Goal: Task Accomplishment & Management: Use online tool/utility

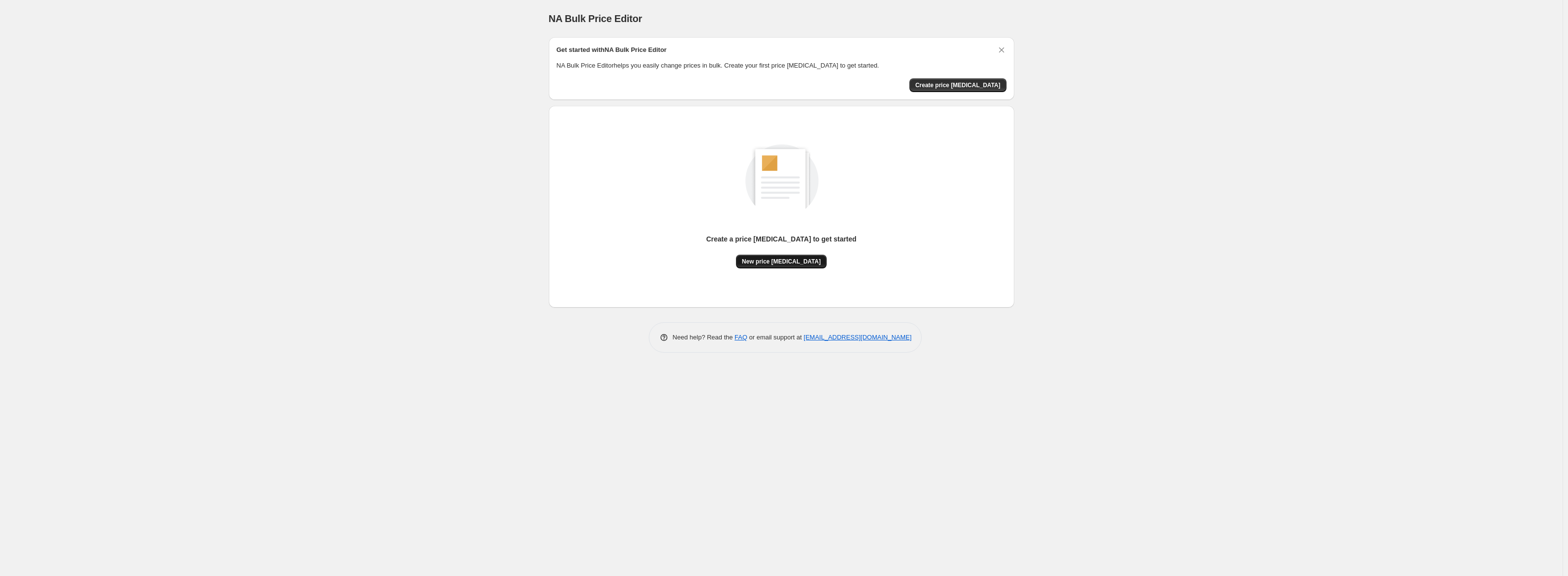
click at [788, 262] on span "New price [MEDICAL_DATA]" at bounding box center [782, 261] width 79 height 8
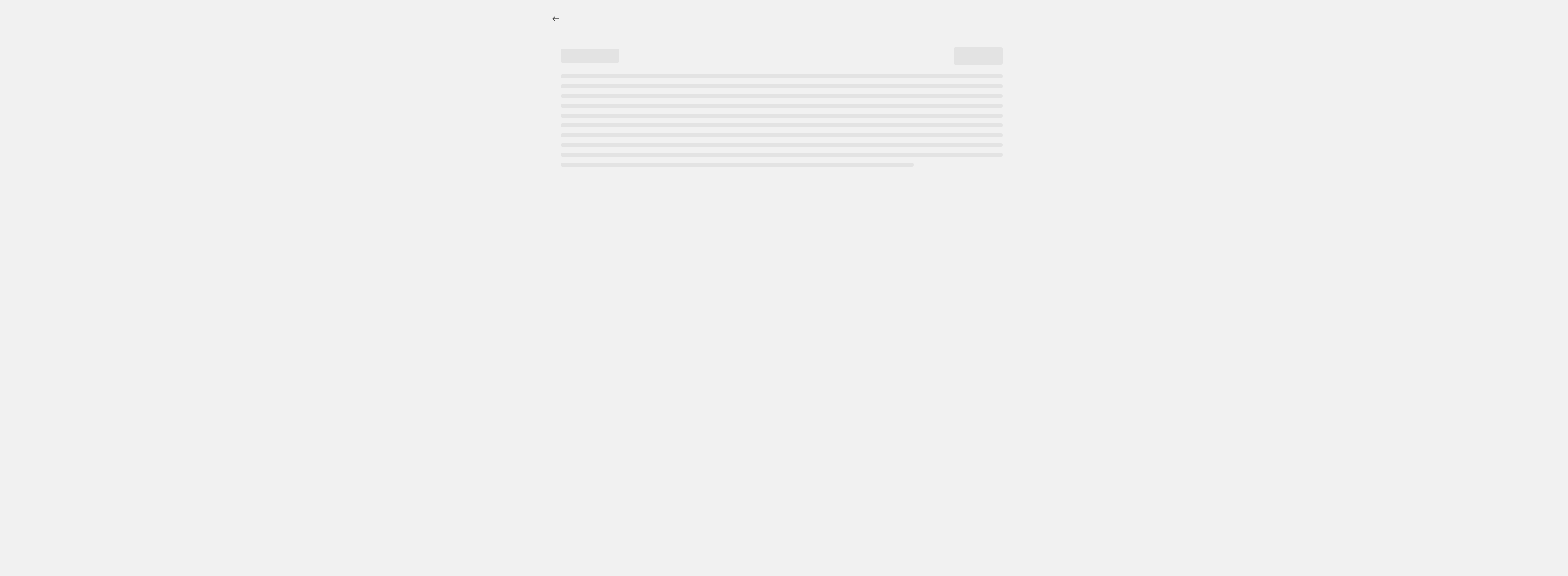
select select "percentage"
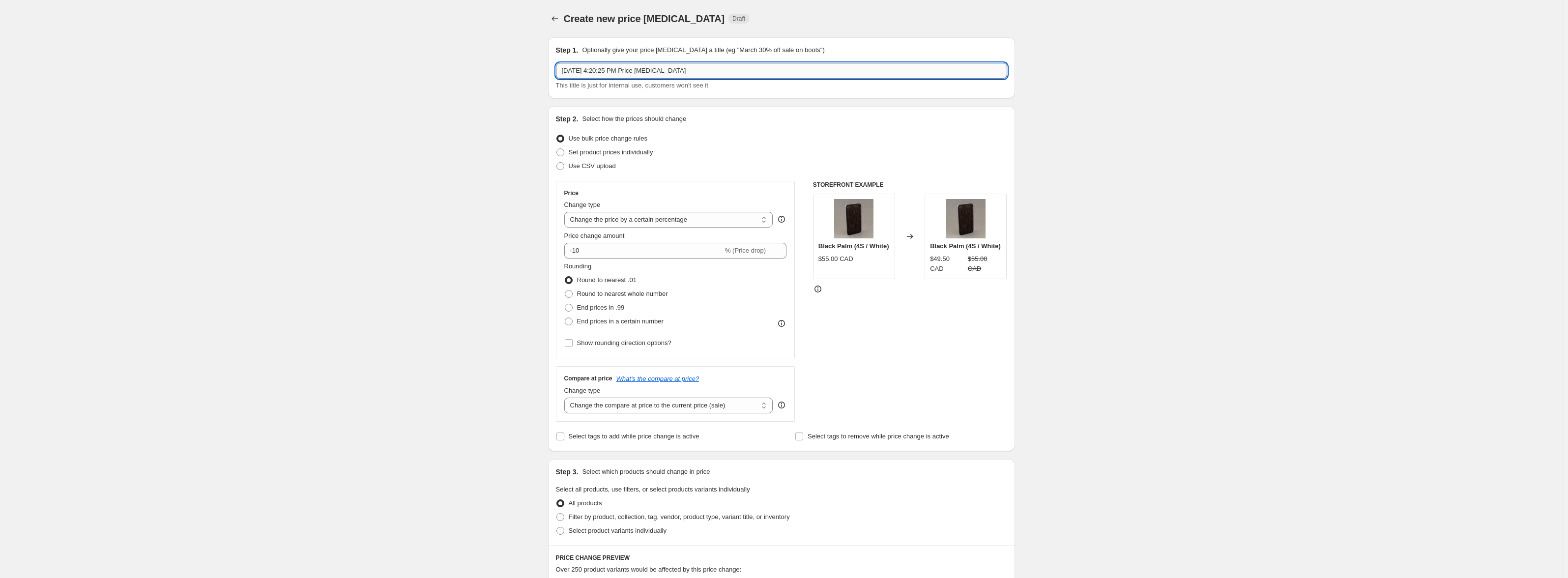
click at [747, 73] on input "[DATE] 4:20:25 PM Price [MEDICAL_DATA]" at bounding box center [781, 71] width 451 height 16
click at [611, 154] on span "Set product prices individually" at bounding box center [611, 152] width 84 height 7
click at [557, 149] on input "Set product prices individually" at bounding box center [556, 148] width 1 height 1
radio input "true"
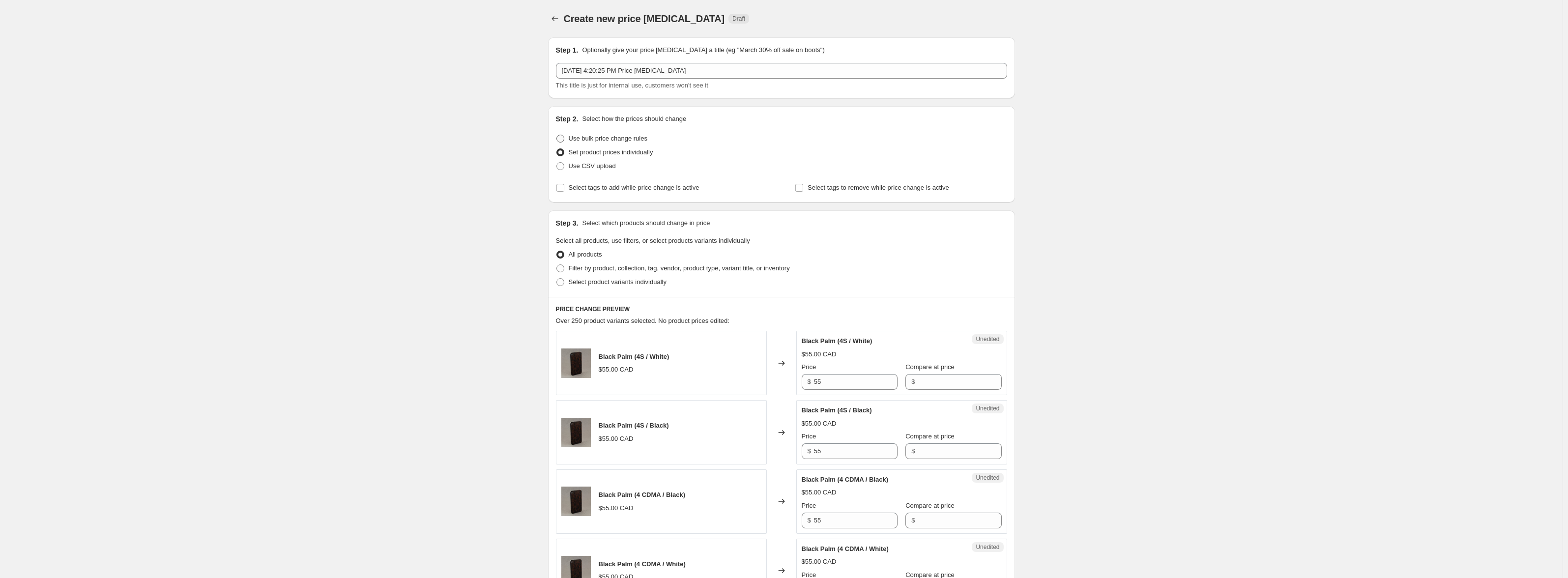
click at [617, 137] on span "Use bulk price change rules" at bounding box center [608, 139] width 79 height 7
click at [557, 135] on input "Use bulk price change rules" at bounding box center [556, 135] width 1 height 1
radio input "true"
select select "percentage"
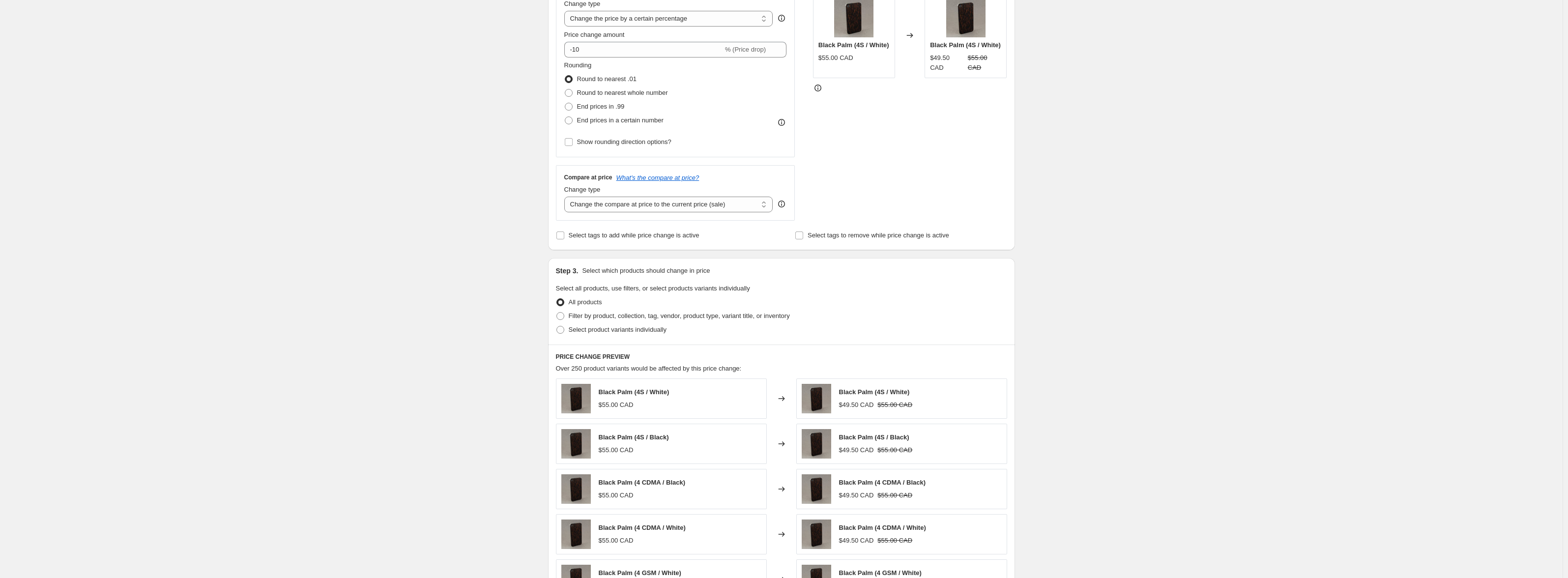
scroll to position [245, 0]
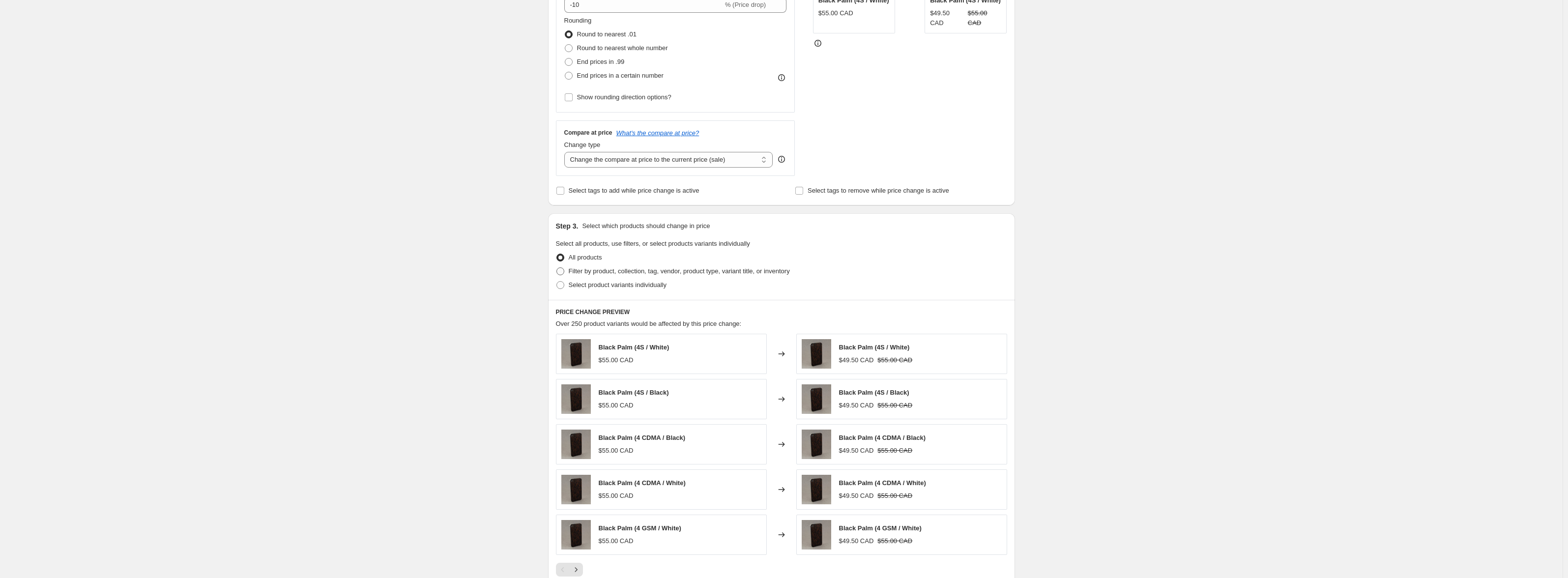
click at [642, 272] on span "Filter by product, collection, tag, vendor, product type, variant title, or inv…" at bounding box center [679, 271] width 221 height 7
click at [557, 268] on input "Filter by product, collection, tag, vendor, product type, variant title, or inv…" at bounding box center [556, 267] width 1 height 1
radio input "true"
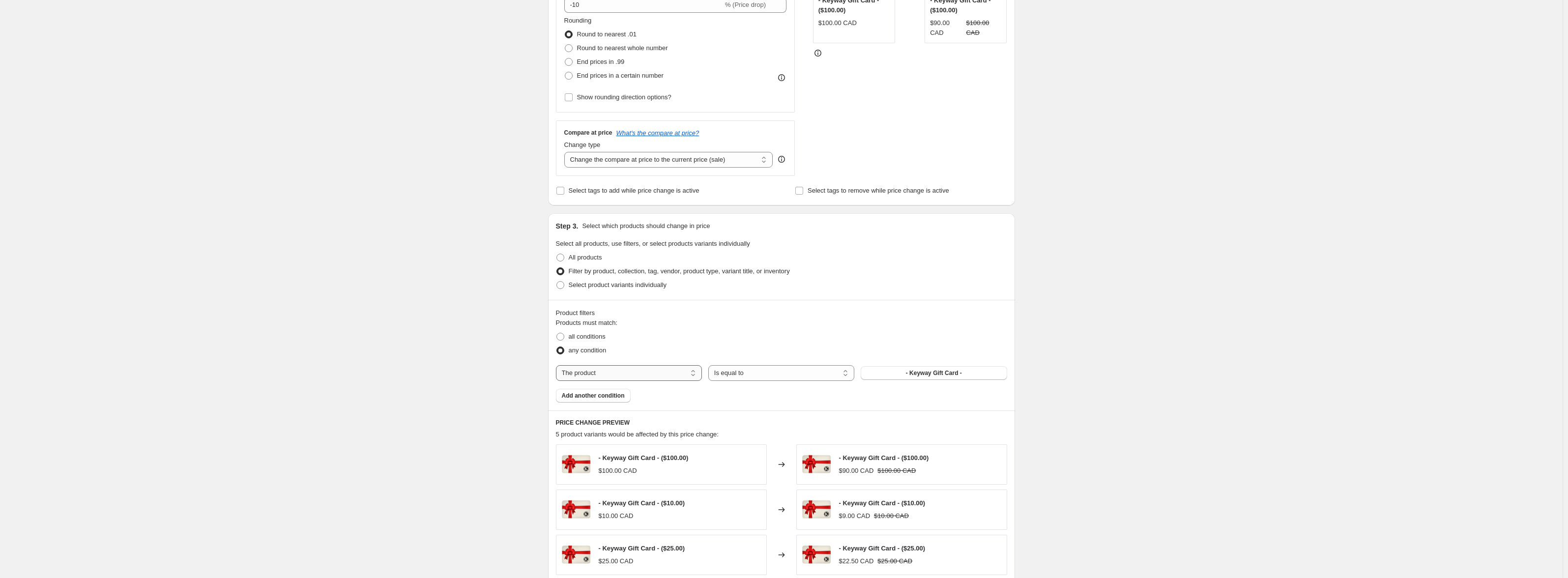
click at [687, 372] on select "The product The product's collection The product's tag The product's vendor The…" at bounding box center [628, 373] width 146 height 16
select select "product_type"
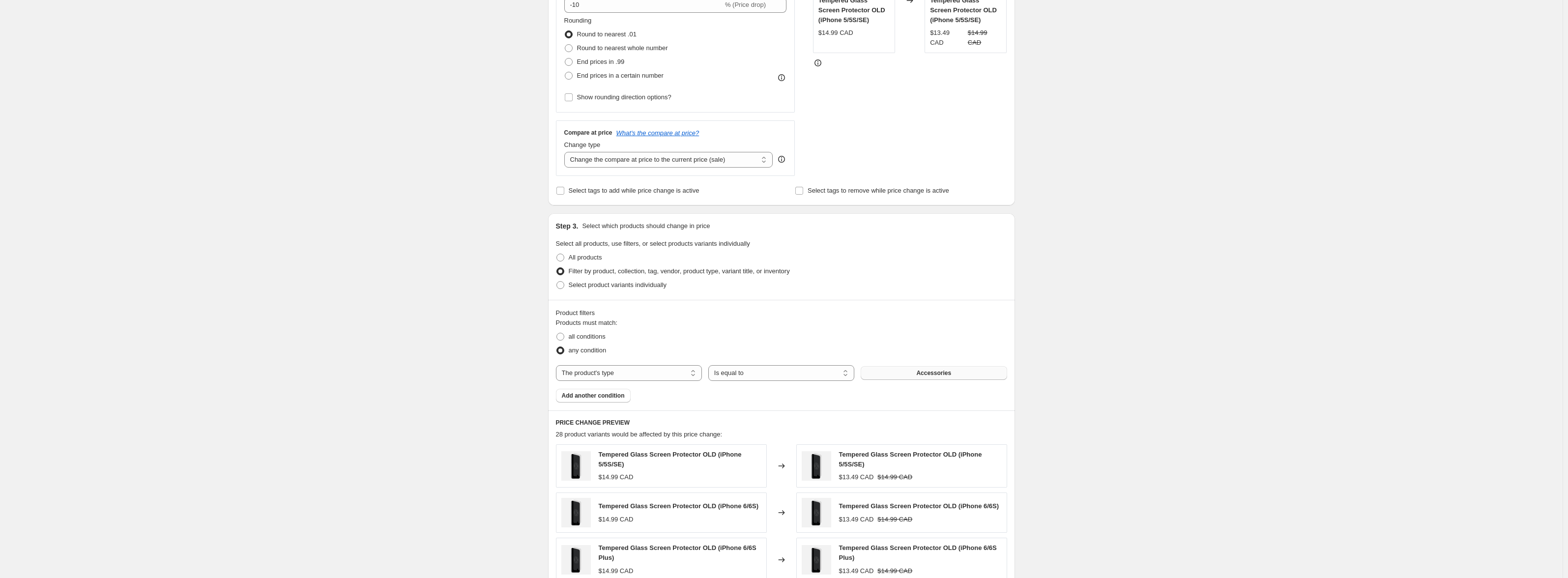
click at [895, 377] on button "Accessories" at bounding box center [934, 373] width 146 height 14
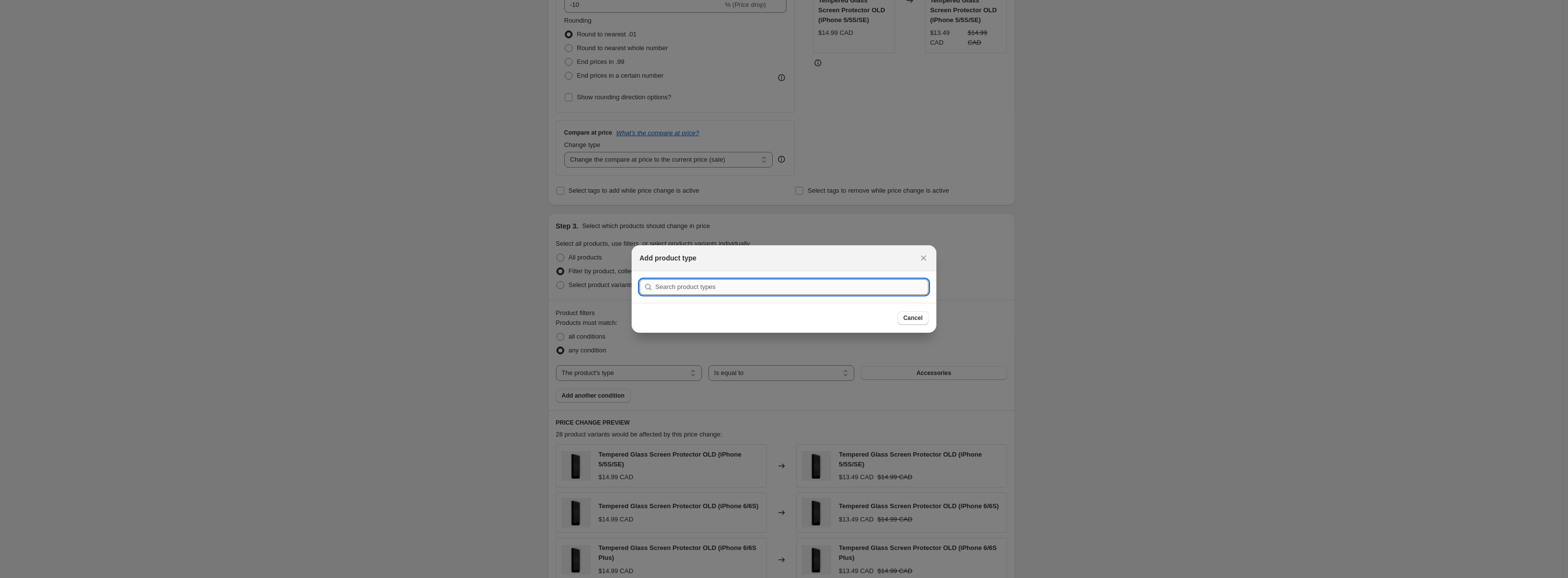
click at [730, 289] on input ":r5g:" at bounding box center [792, 287] width 274 height 16
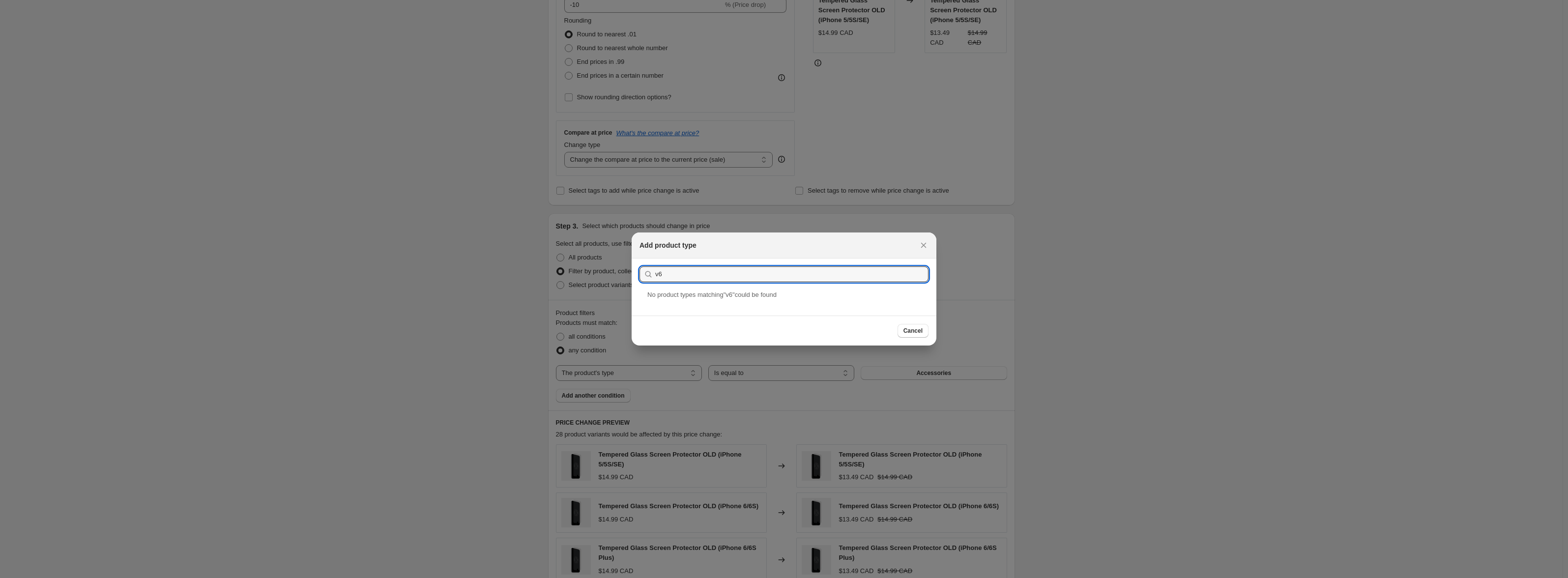
drag, startPoint x: 691, startPoint y: 273, endPoint x: 647, endPoint y: 273, distance: 44.0
click at [647, 273] on div "v6" at bounding box center [783, 274] width 289 height 16
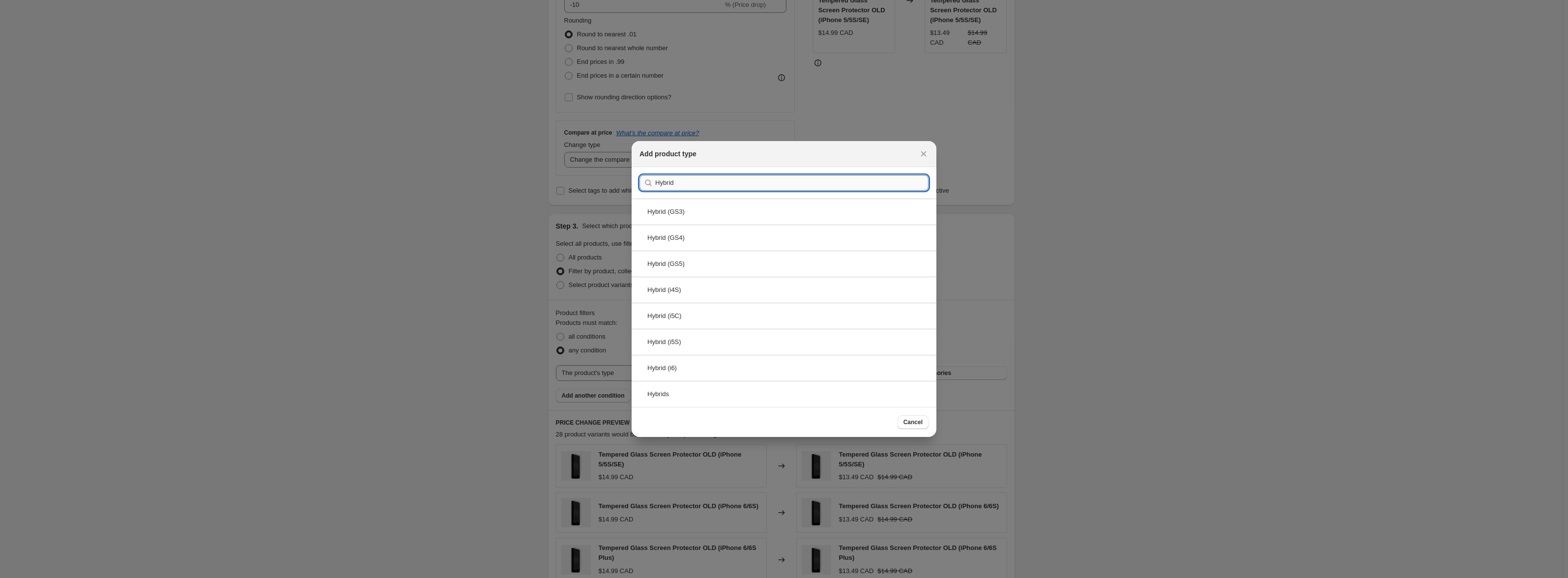
click at [686, 176] on input "Hybrid" at bounding box center [792, 183] width 274 height 16
paste input "Phone Cases v6"
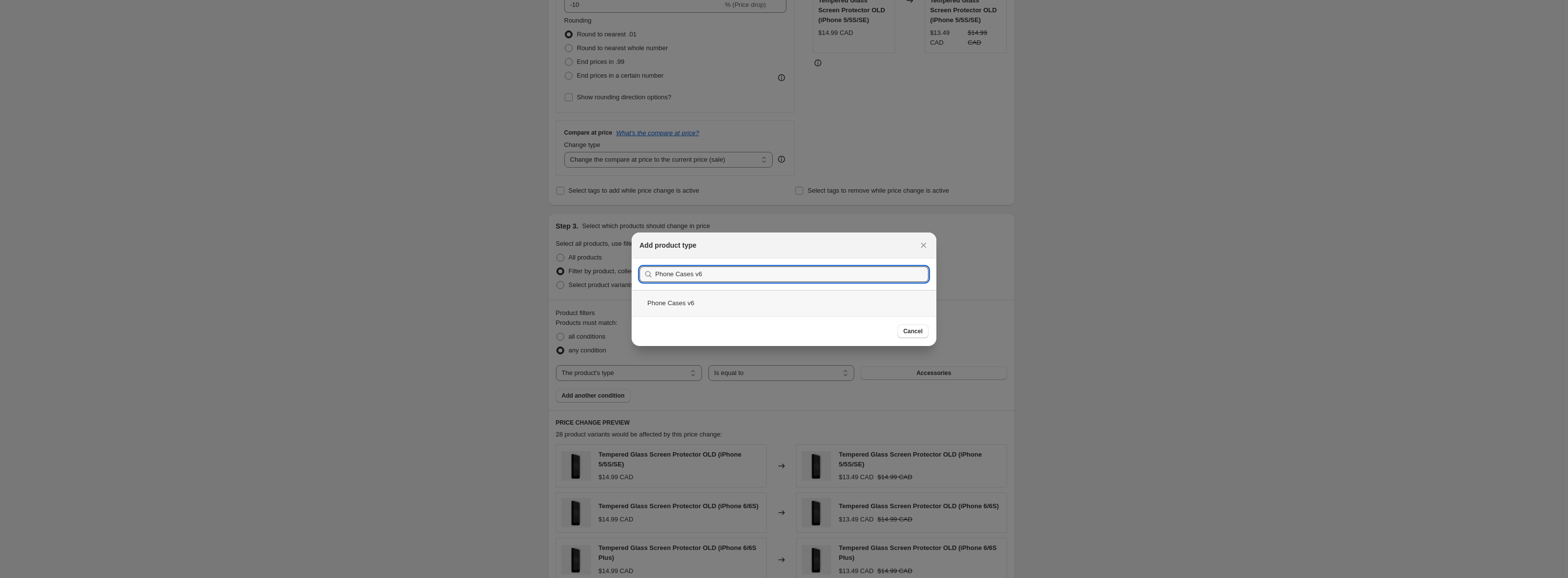
type input "Phone Cases v6"
click at [690, 298] on div "Phone Cases v6" at bounding box center [783, 303] width 305 height 26
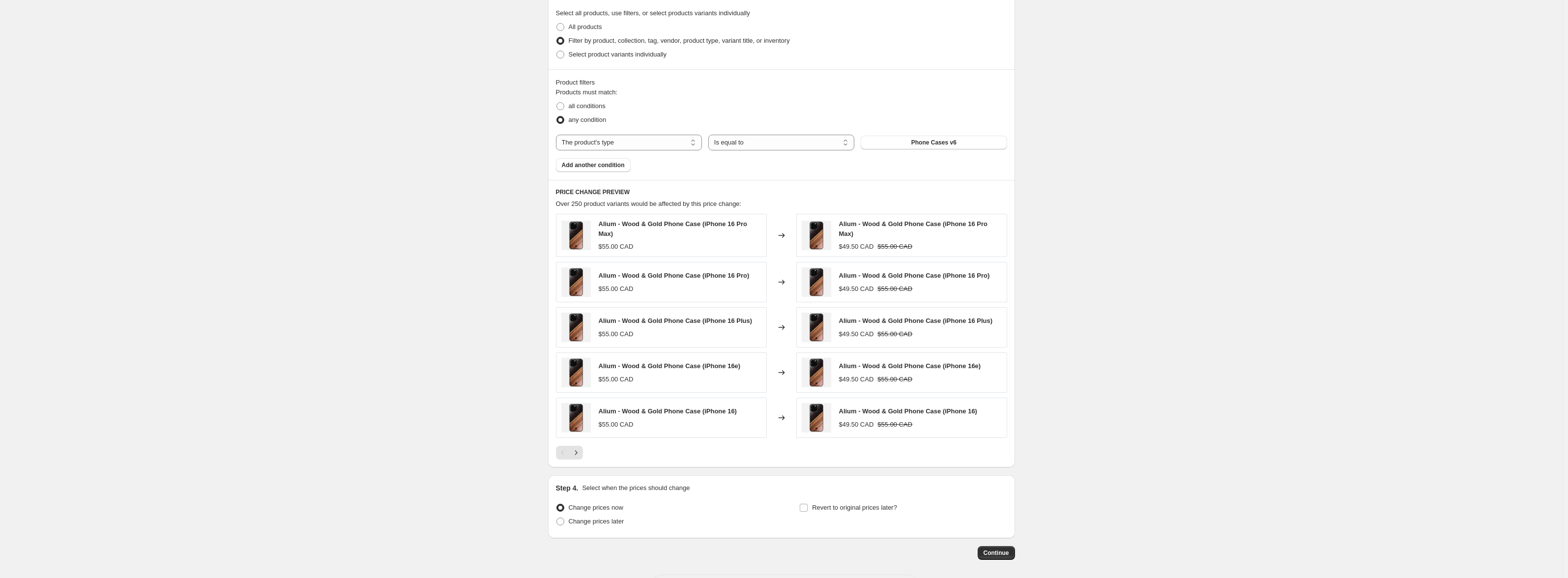
scroll to position [518, 0]
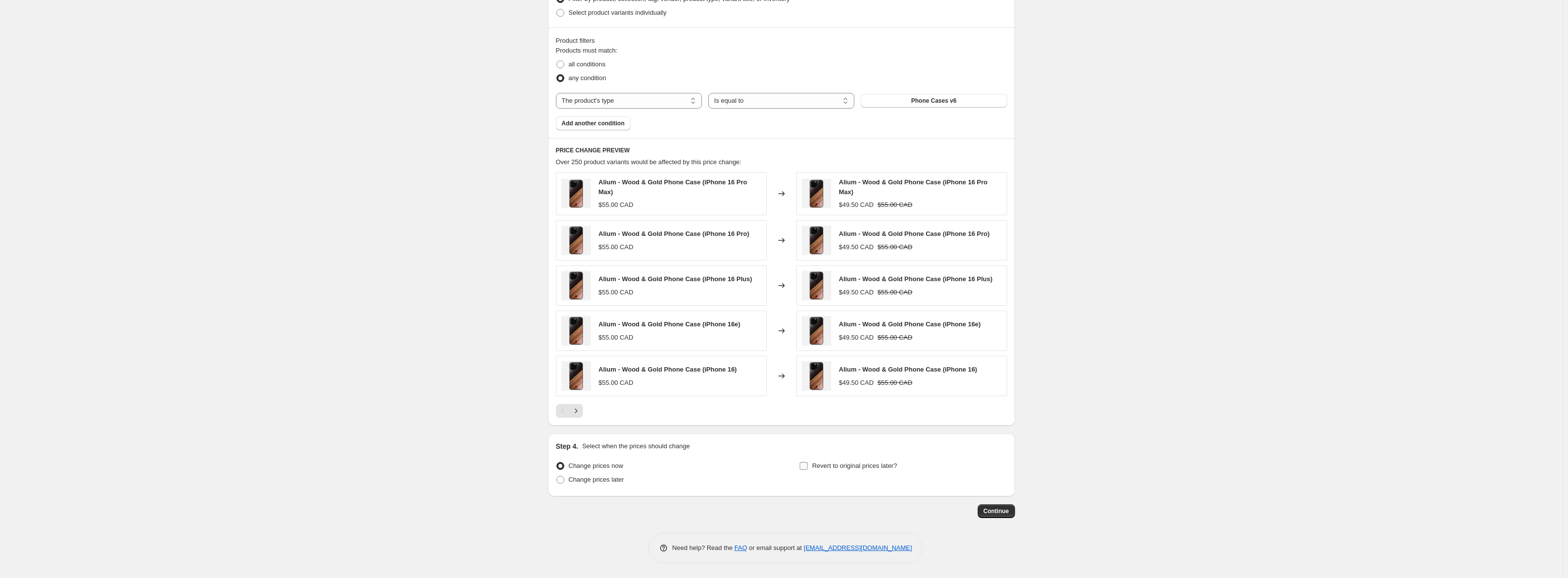
click at [866, 468] on span "Revert to original prices later?" at bounding box center [854, 466] width 85 height 7
click at [808, 468] on input "Revert to original prices later?" at bounding box center [804, 466] width 8 height 8
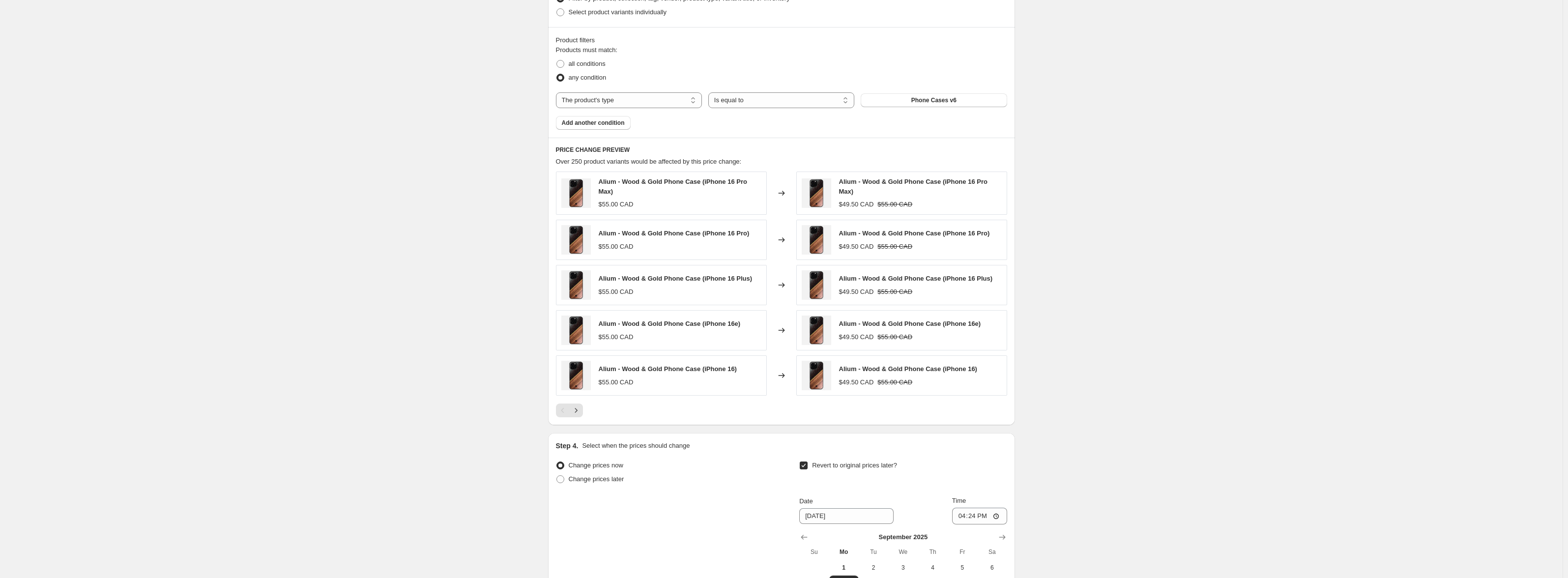
click at [837, 464] on span "Revert to original prices later?" at bounding box center [854, 465] width 85 height 7
click at [808, 464] on input "Revert to original prices later?" at bounding box center [804, 465] width 8 height 8
checkbox input "false"
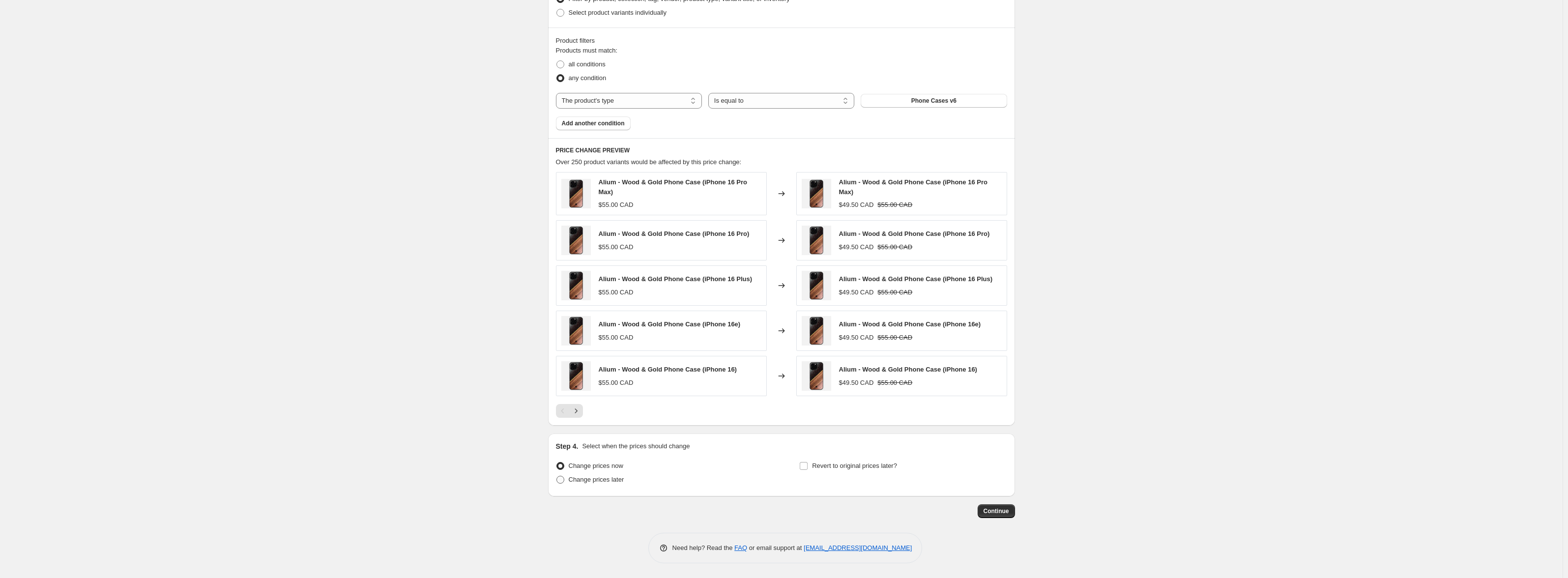
click at [616, 478] on span "Change prices later" at bounding box center [596, 479] width 56 height 7
click at [557, 476] on input "Change prices later" at bounding box center [556, 475] width 1 height 1
radio input "true"
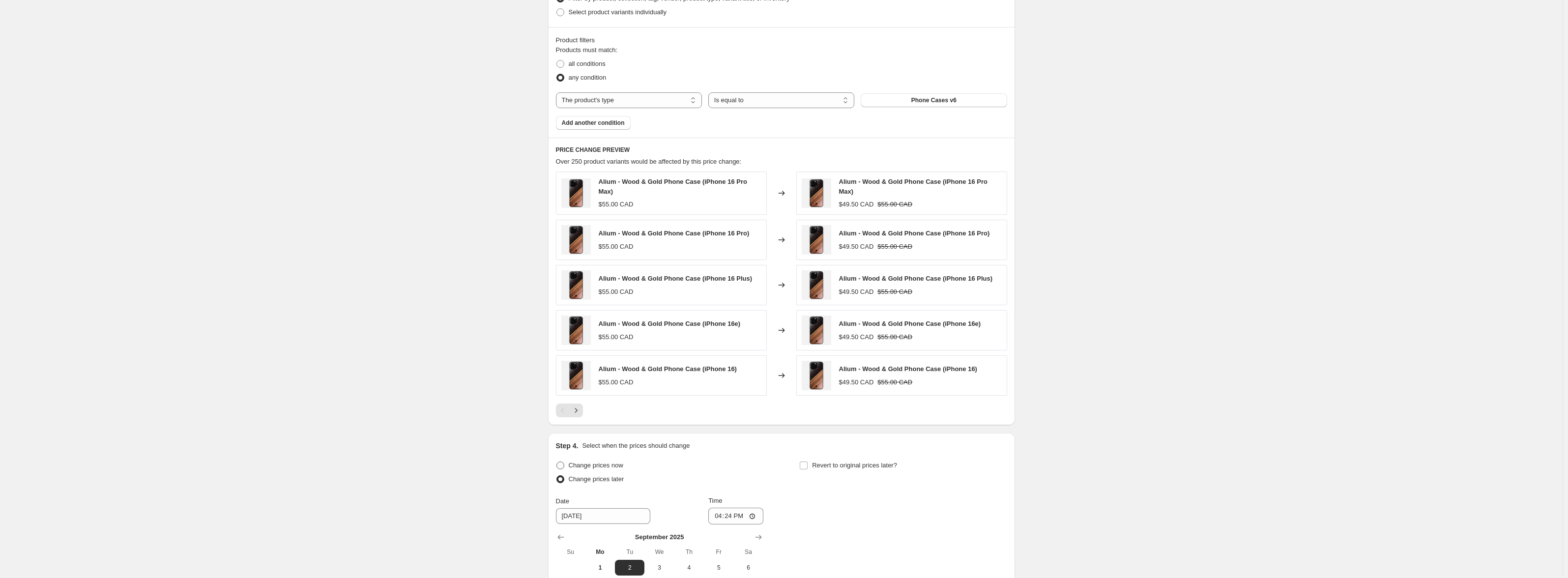
click at [600, 468] on span "Change prices now" at bounding box center [595, 465] width 54 height 7
click at [557, 462] on input "Change prices now" at bounding box center [556, 461] width 1 height 1
radio input "true"
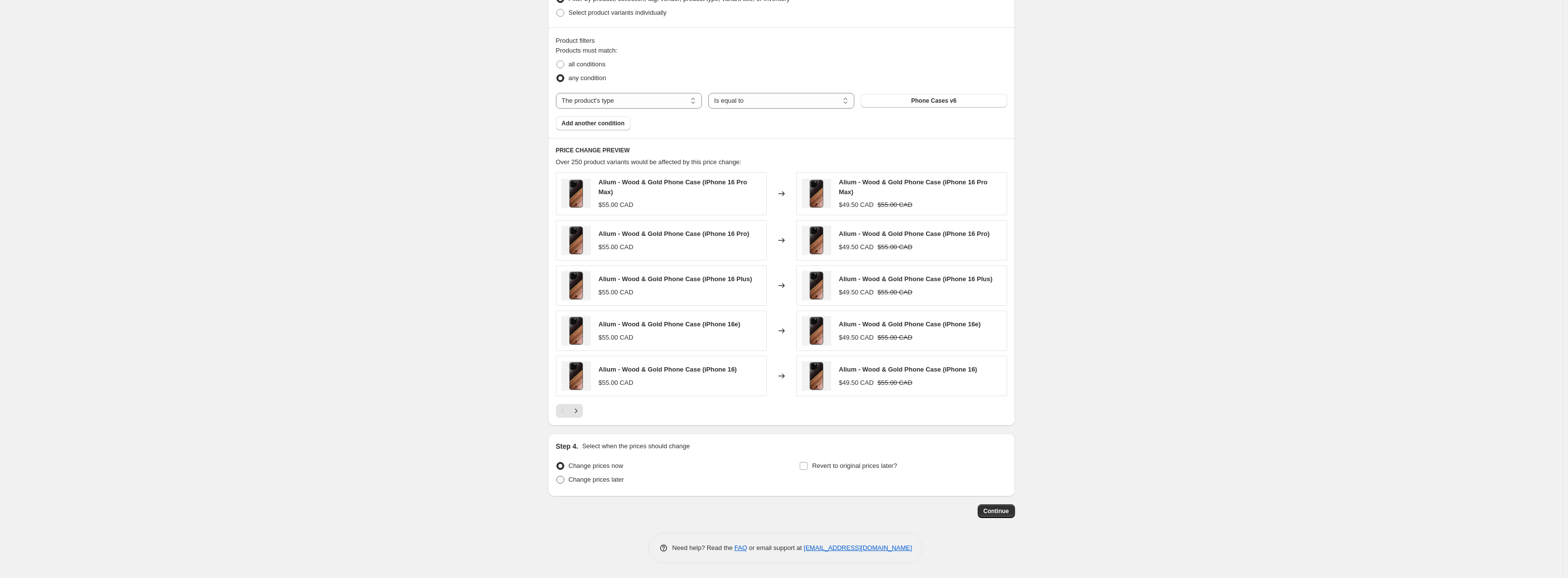
click at [612, 477] on span "Change prices later" at bounding box center [596, 479] width 56 height 7
click at [557, 476] on input "Change prices later" at bounding box center [556, 475] width 1 height 1
radio input "true"
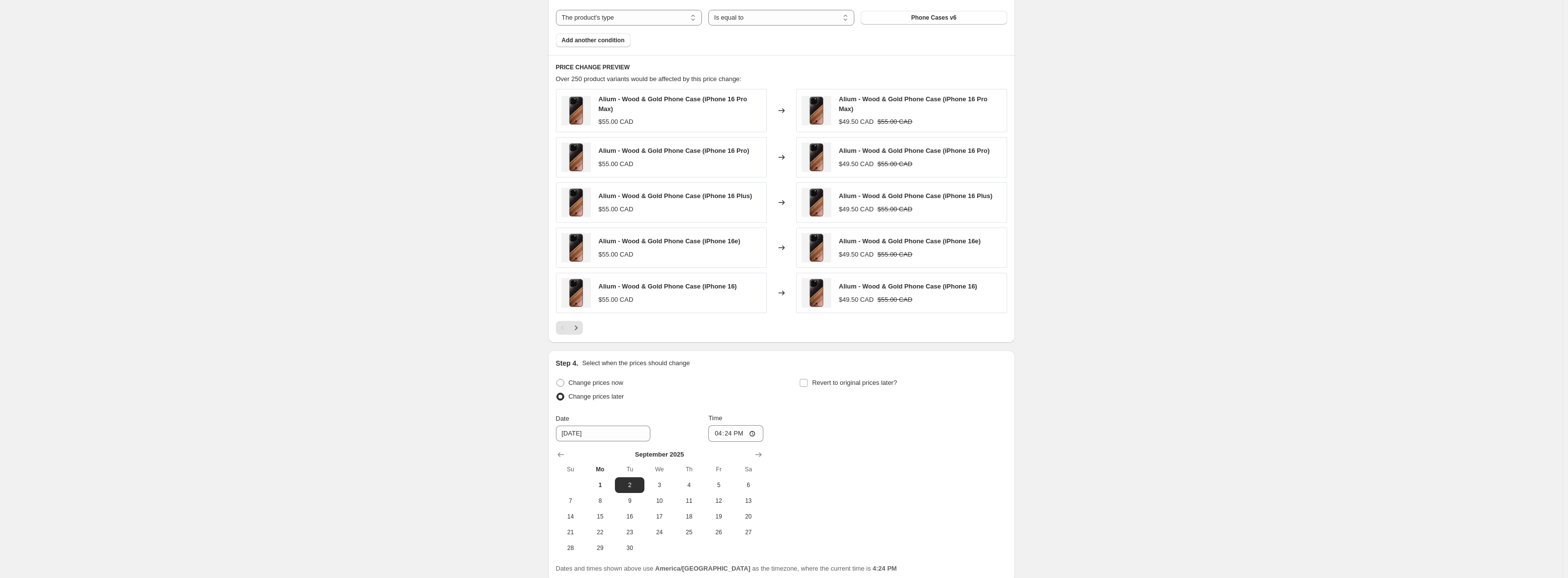
scroll to position [687, 0]
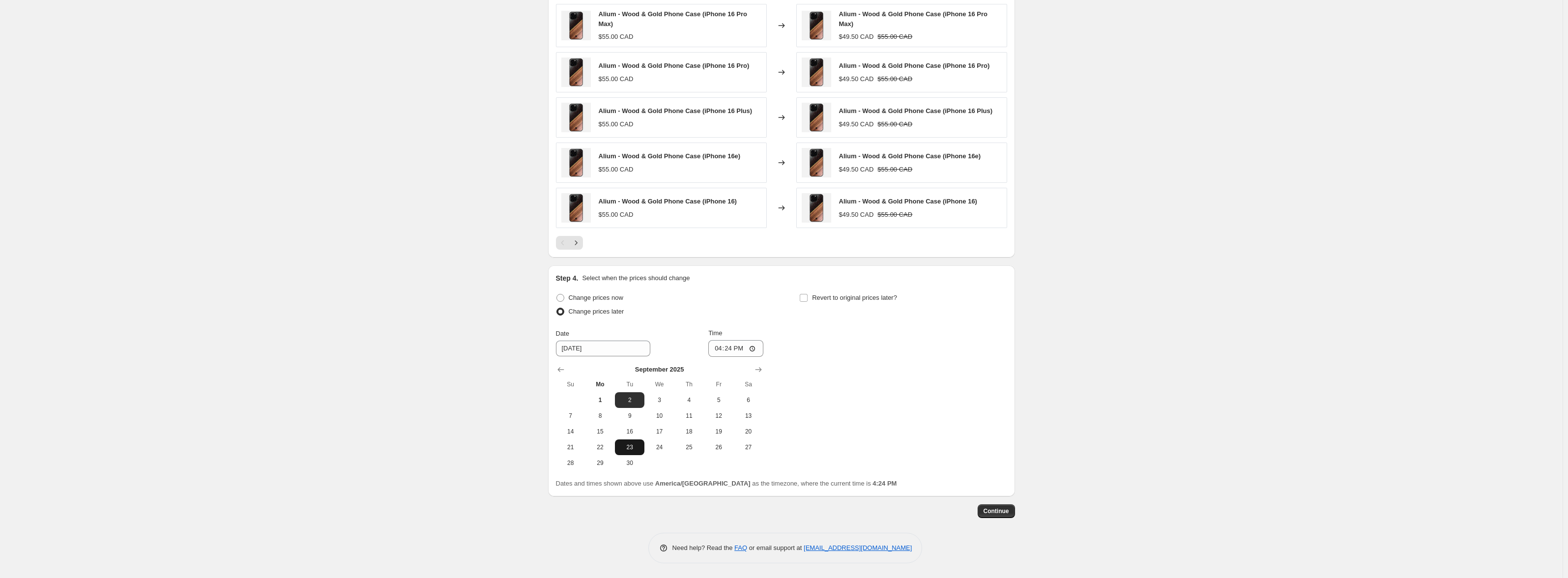
click at [629, 448] on span "23" at bounding box center [629, 447] width 21 height 8
type input "[DATE]"
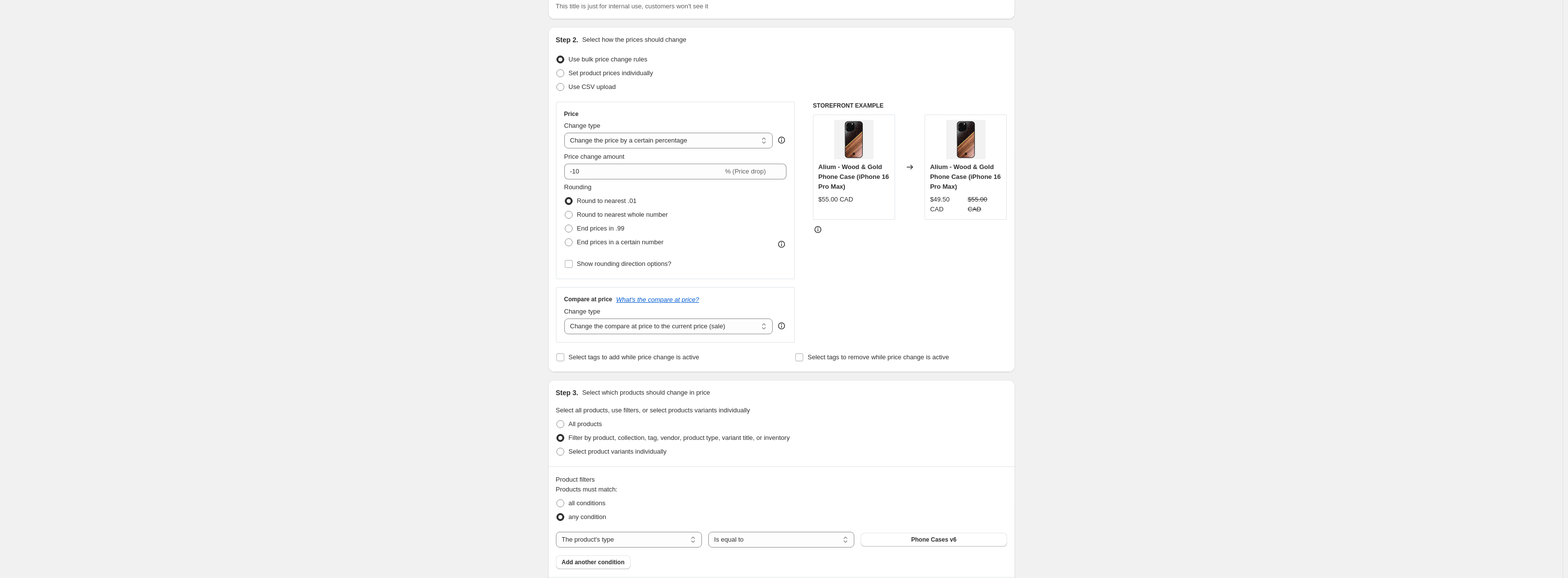
scroll to position [0, 0]
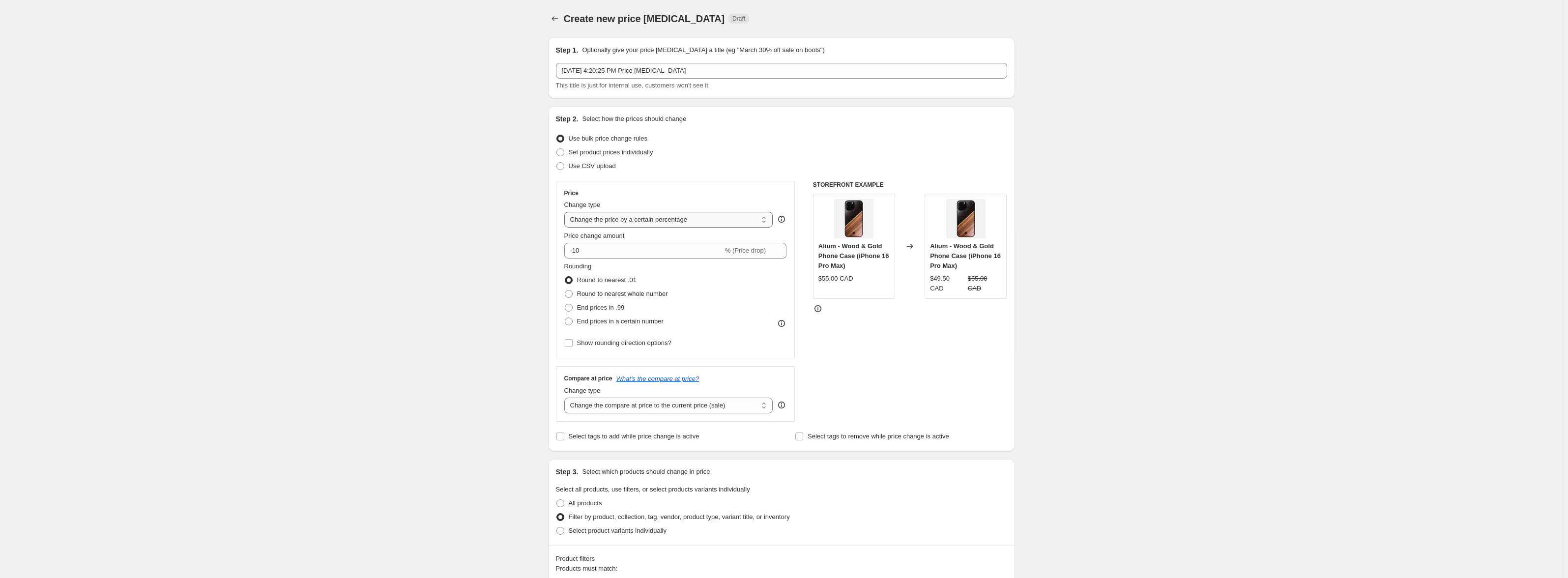
click at [688, 224] on select "Change the price to a certain amount Change the price by a certain amount Chang…" at bounding box center [669, 220] width 209 height 16
select select "by"
click at [566, 212] on select "Change the price to a certain amount Change the price by a certain amount Chang…" at bounding box center [669, 220] width 209 height 16
type input "-10.00"
click at [603, 254] on input "-10.00" at bounding box center [653, 251] width 154 height 16
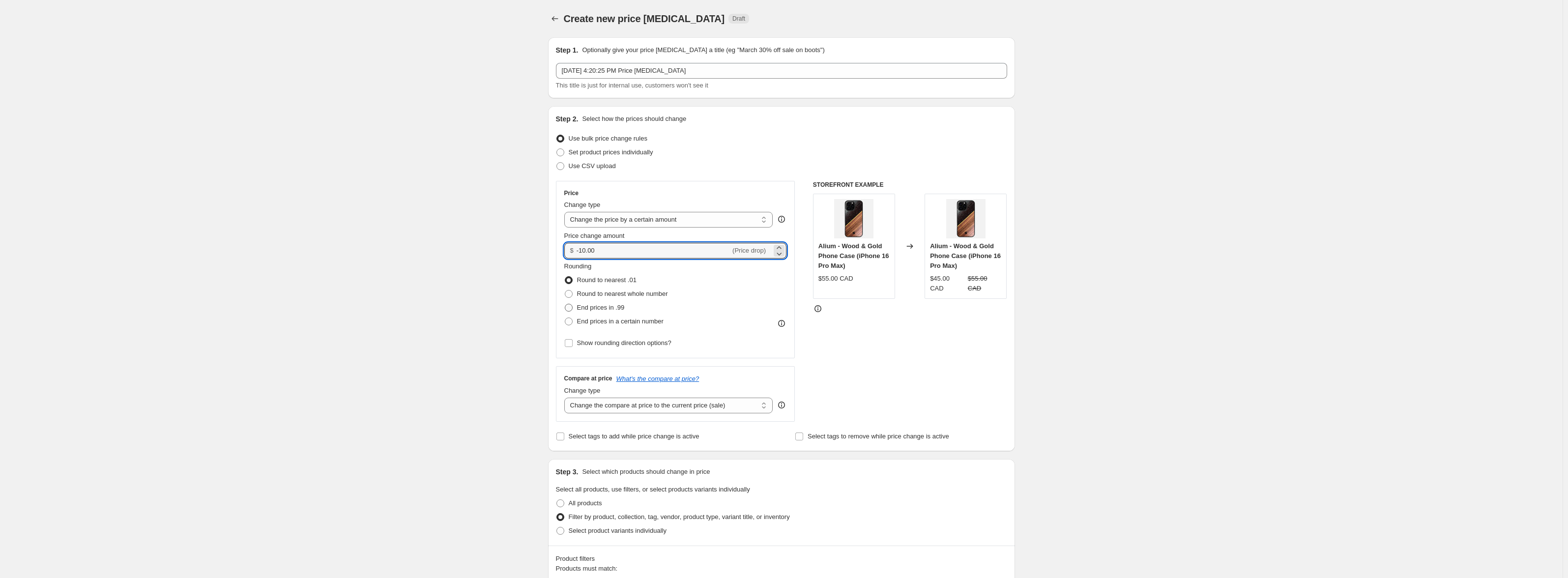
click at [612, 308] on span "End prices in .99" at bounding box center [601, 307] width 48 height 7
click at [565, 304] on input "End prices in .99" at bounding box center [565, 303] width 1 height 1
radio input "true"
click at [568, 341] on input "Show rounding direction options?" at bounding box center [568, 342] width 8 height 8
checkbox input "true"
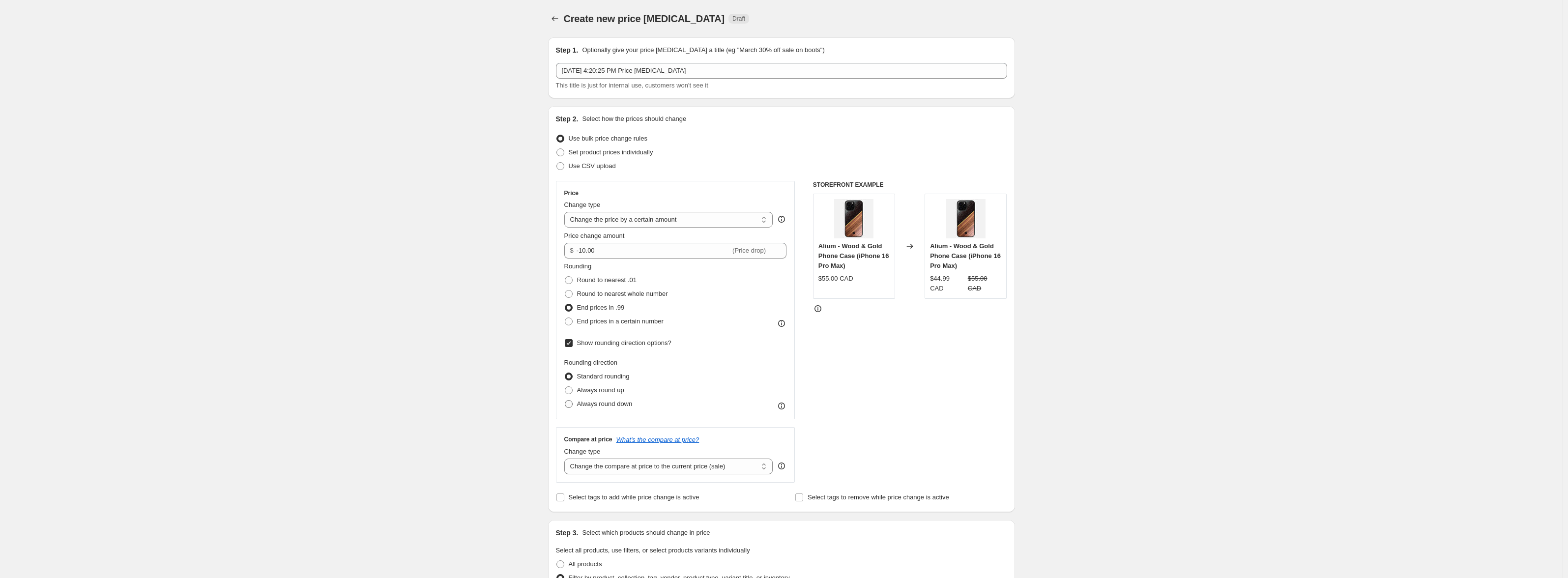
click at [615, 406] on span "Always round down" at bounding box center [604, 403] width 56 height 7
click at [565, 400] on input "Always round down" at bounding box center [565, 400] width 1 height 1
radio input "true"
click at [615, 392] on span "Always round up" at bounding box center [600, 390] width 47 height 7
click at [565, 387] on input "Always round up" at bounding box center [565, 386] width 1 height 1
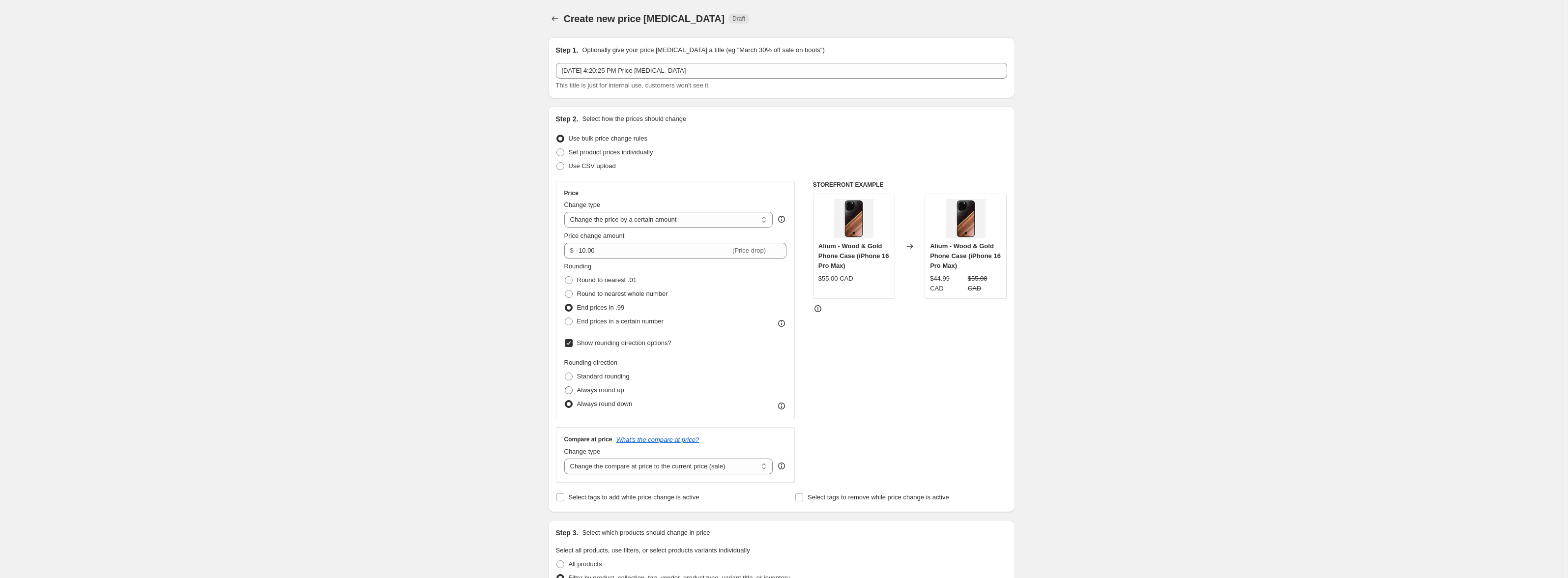
radio input "true"
click at [617, 378] on span "Standard rounding" at bounding box center [603, 376] width 53 height 7
click at [565, 373] on input "Standard rounding" at bounding box center [565, 372] width 1 height 1
radio input "true"
click at [615, 325] on span "End prices in a certain number" at bounding box center [620, 321] width 87 height 7
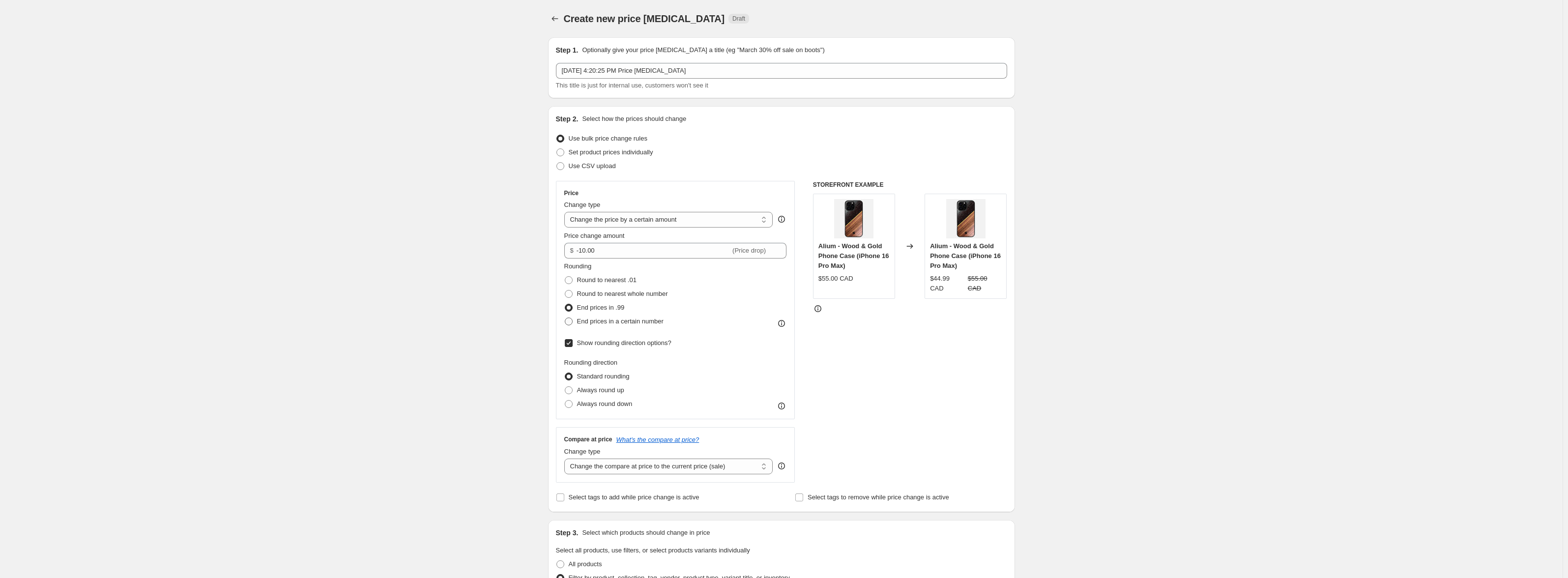
click at [565, 318] on input "End prices in a certain number" at bounding box center [565, 317] width 1 height 1
radio input "true"
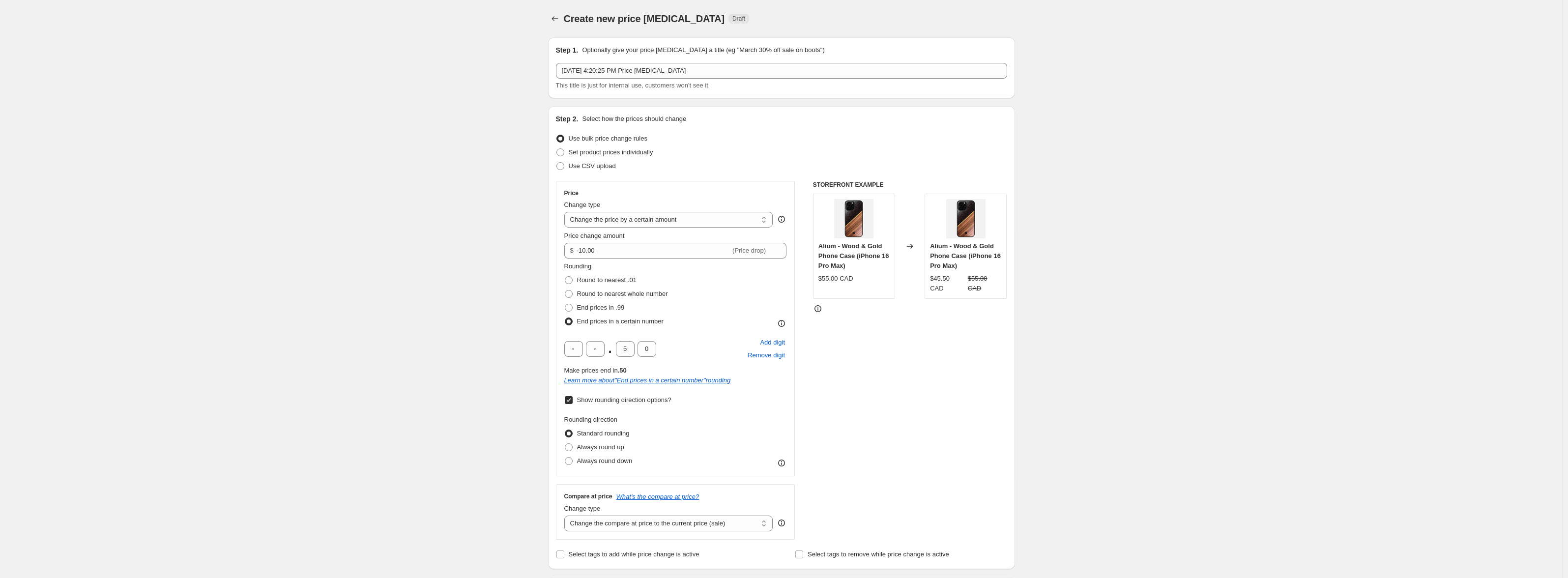
click at [618, 321] on span "End prices in a certain number" at bounding box center [620, 321] width 87 height 7
click at [565, 318] on input "End prices in a certain number" at bounding box center [565, 317] width 1 height 1
click at [593, 308] on span "End prices in .99" at bounding box center [601, 307] width 48 height 7
click at [565, 304] on input "End prices in .99" at bounding box center [565, 303] width 1 height 1
radio input "true"
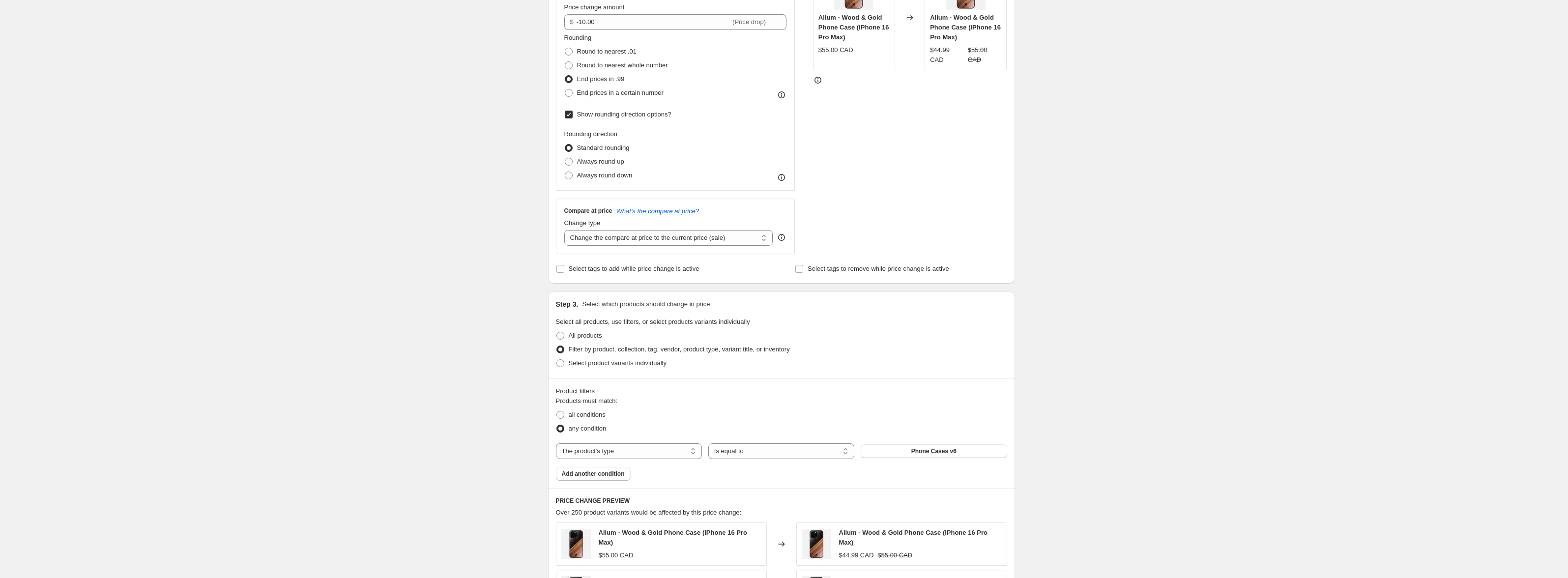
scroll to position [245, 0]
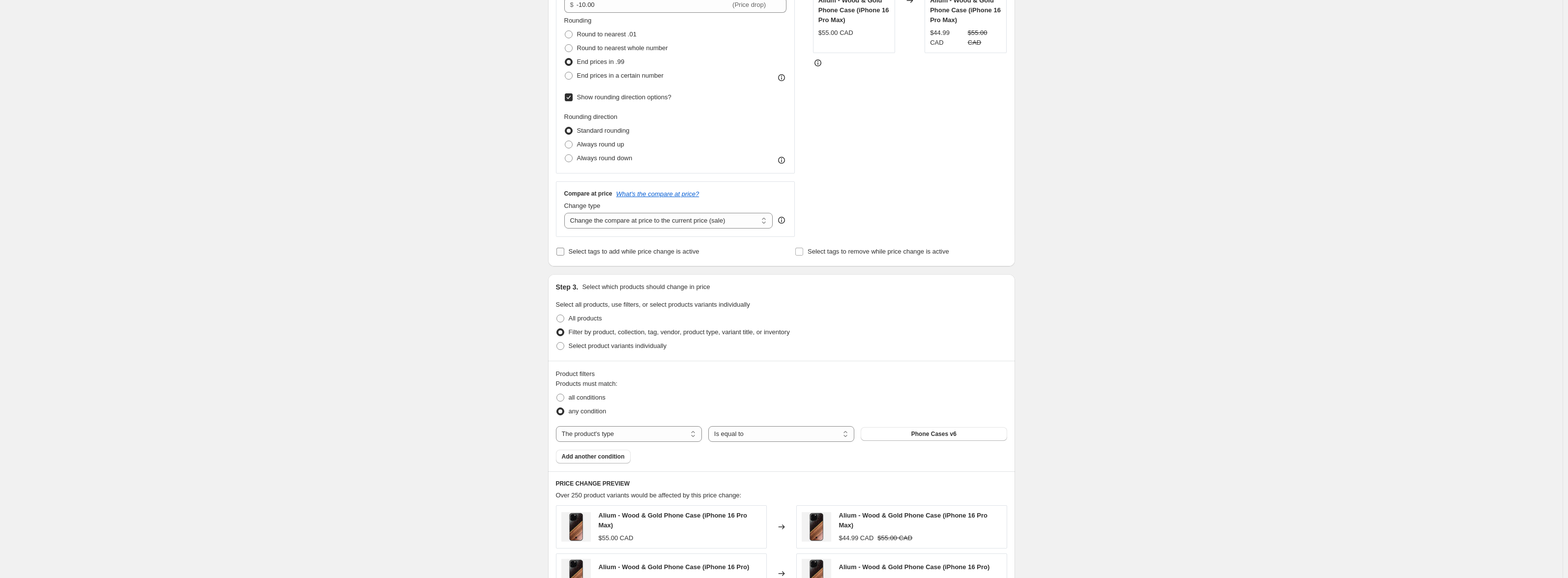
click at [641, 251] on span "Select tags to add while price change is active" at bounding box center [634, 251] width 131 height 7
click at [564, 251] on input "Select tags to add while price change is active" at bounding box center [560, 251] width 8 height 8
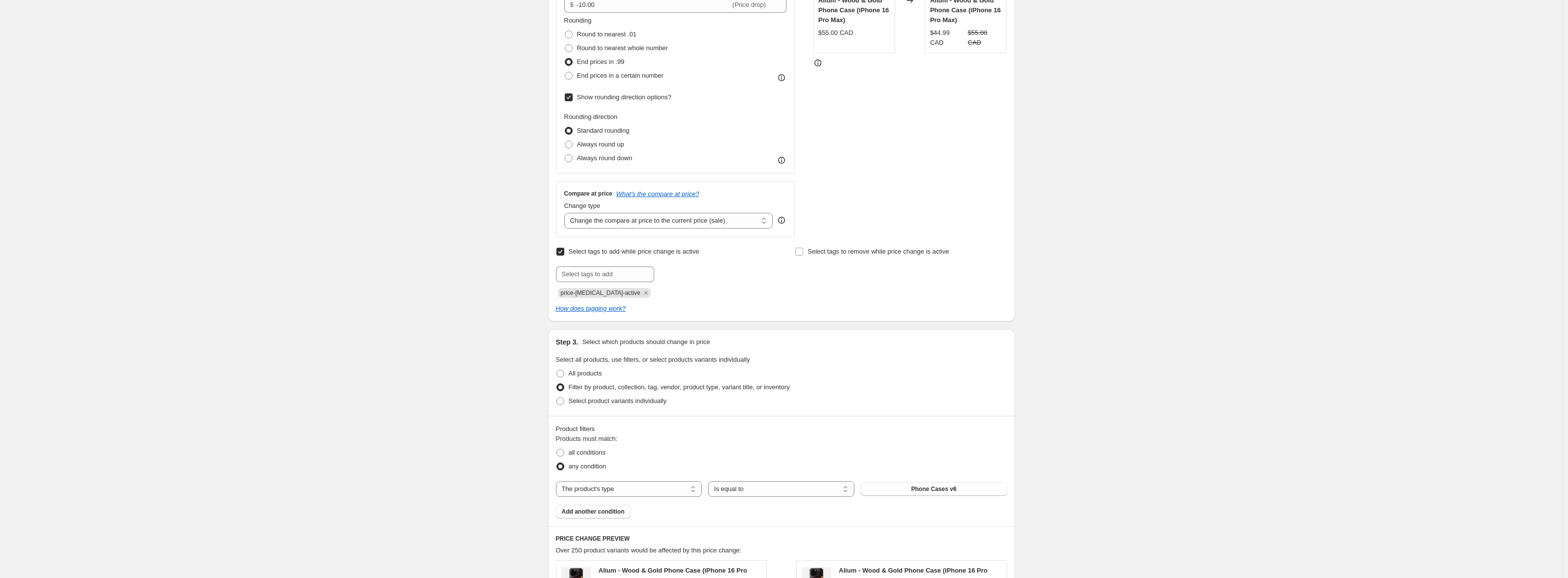
click at [609, 252] on span "Select tags to add while price change is active" at bounding box center [634, 251] width 131 height 7
click at [564, 252] on input "Select tags to add while price change is active" at bounding box center [560, 251] width 8 height 8
checkbox input "false"
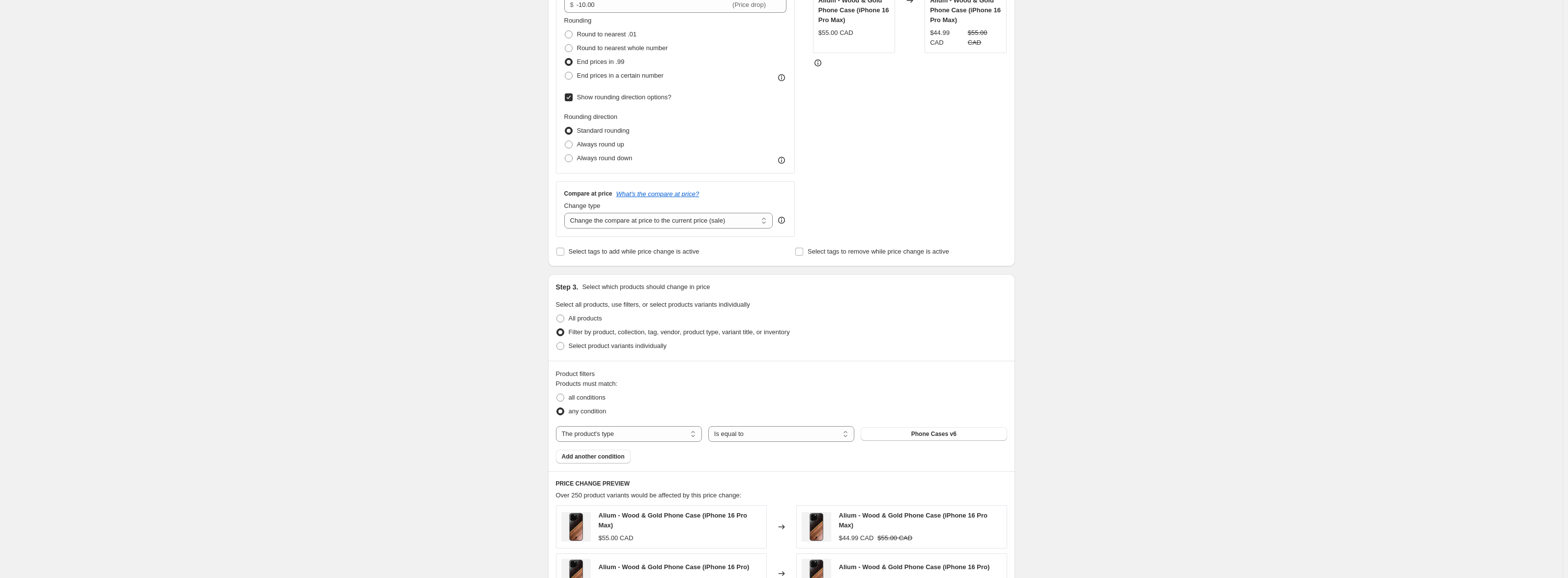
click at [1093, 253] on div "Create new price [MEDICAL_DATA]. This page is ready Create new price [MEDICAL_D…" at bounding box center [781, 417] width 1563 height 1324
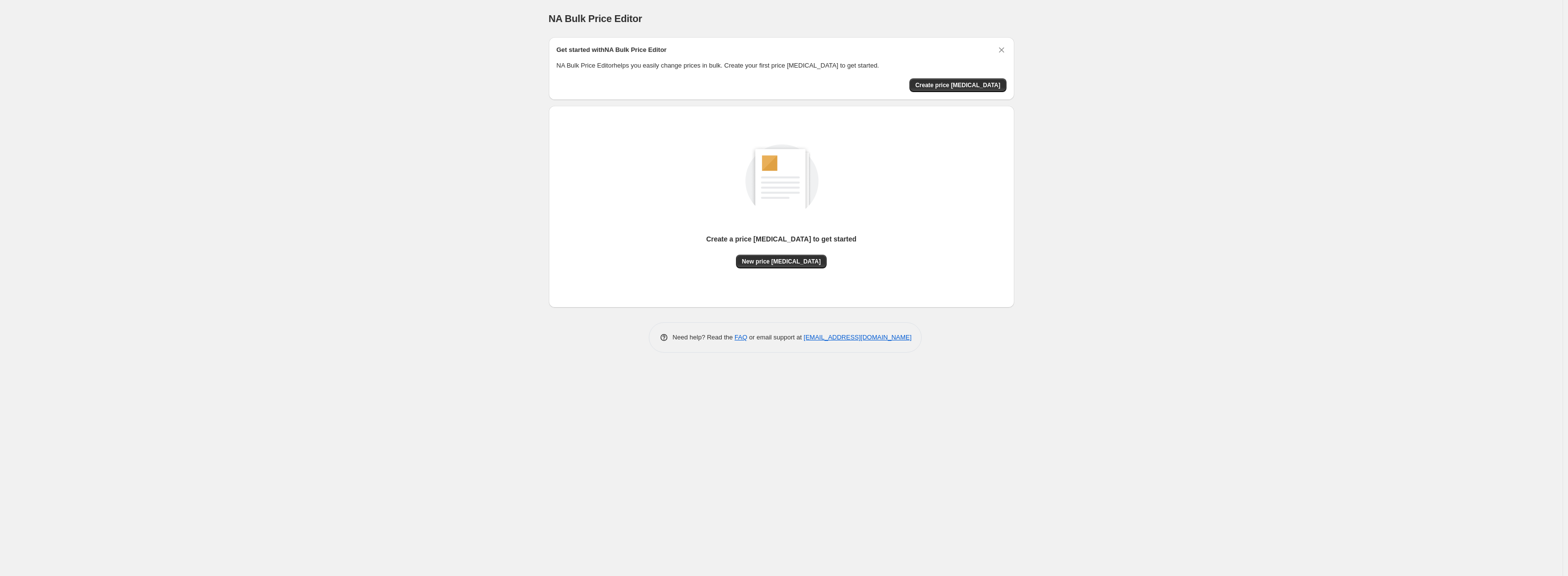
drag, startPoint x: 761, startPoint y: 326, endPoint x: 1435, endPoint y: 316, distance: 674.1
click at [1435, 316] on div "NA Bulk Price Editor. This page is ready NA Bulk Price Editor Get started with …" at bounding box center [781, 288] width 1563 height 576
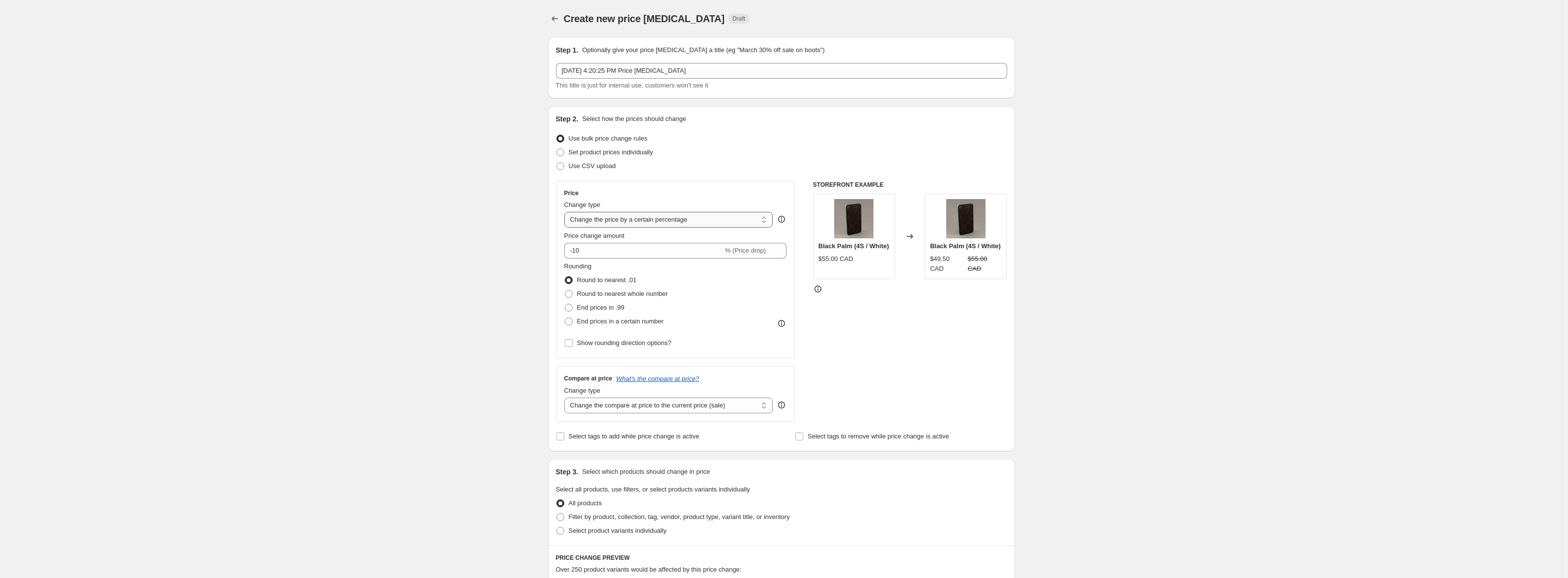
click at [678, 220] on select "Change the price to a certain amount Change the price by a certain amount Chang…" at bounding box center [669, 220] width 209 height 16
select select "by"
click at [566, 212] on select "Change the price to a certain amount Change the price by a certain amount Chang…" at bounding box center [669, 220] width 209 height 16
type input "-10.00"
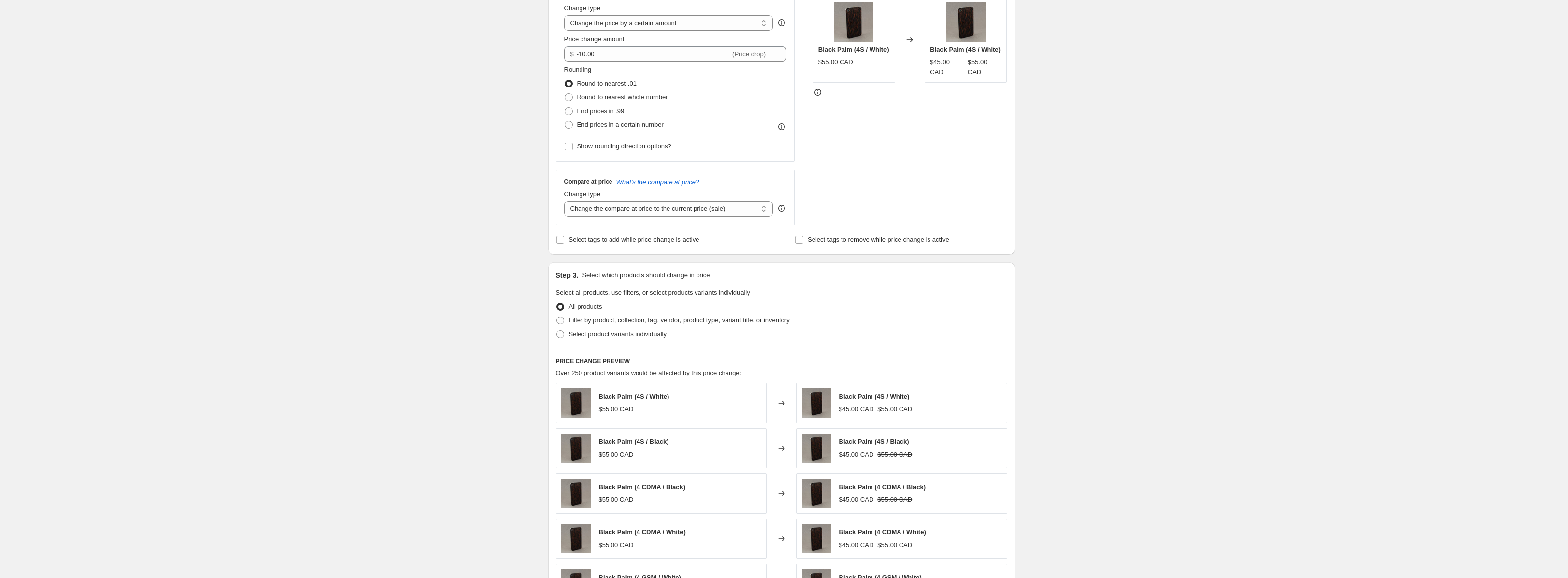
scroll to position [405, 0]
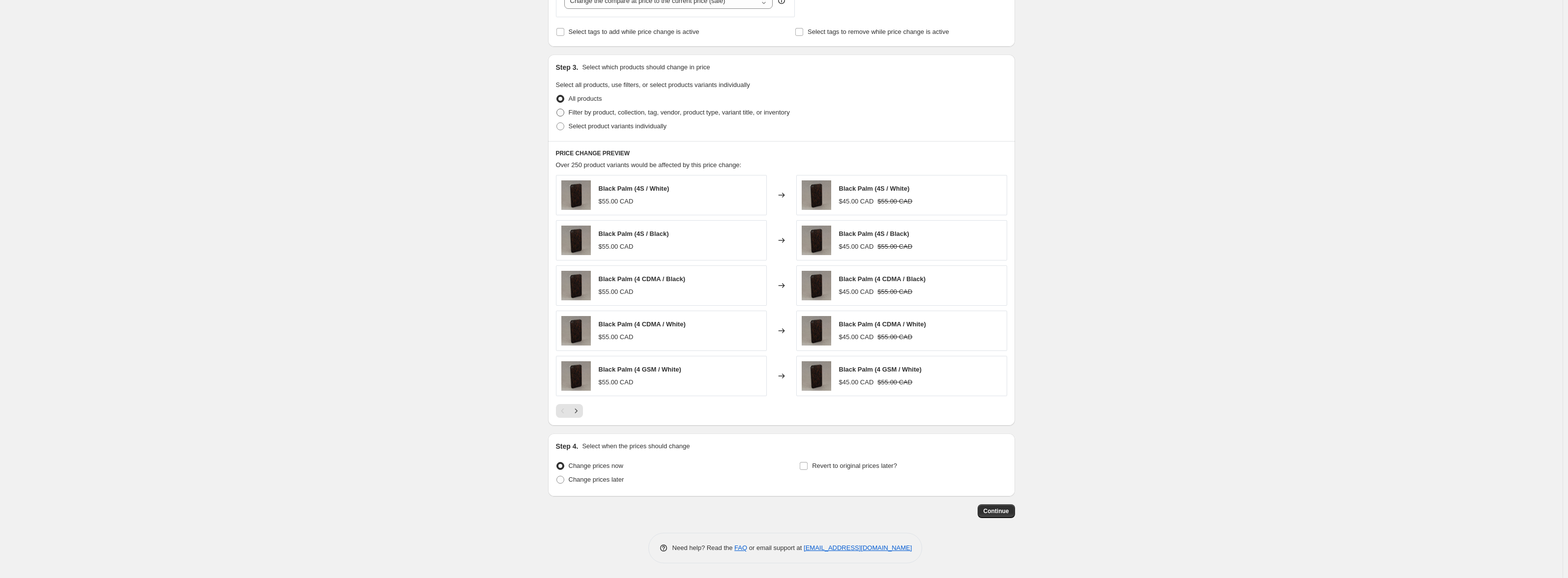
click at [632, 111] on span "Filter by product, collection, tag, vendor, product type, variant title, or inv…" at bounding box center [679, 112] width 221 height 7
click at [557, 109] on input "Filter by product, collection, tag, vendor, product type, variant title, or inv…" at bounding box center [556, 109] width 1 height 1
radio input "true"
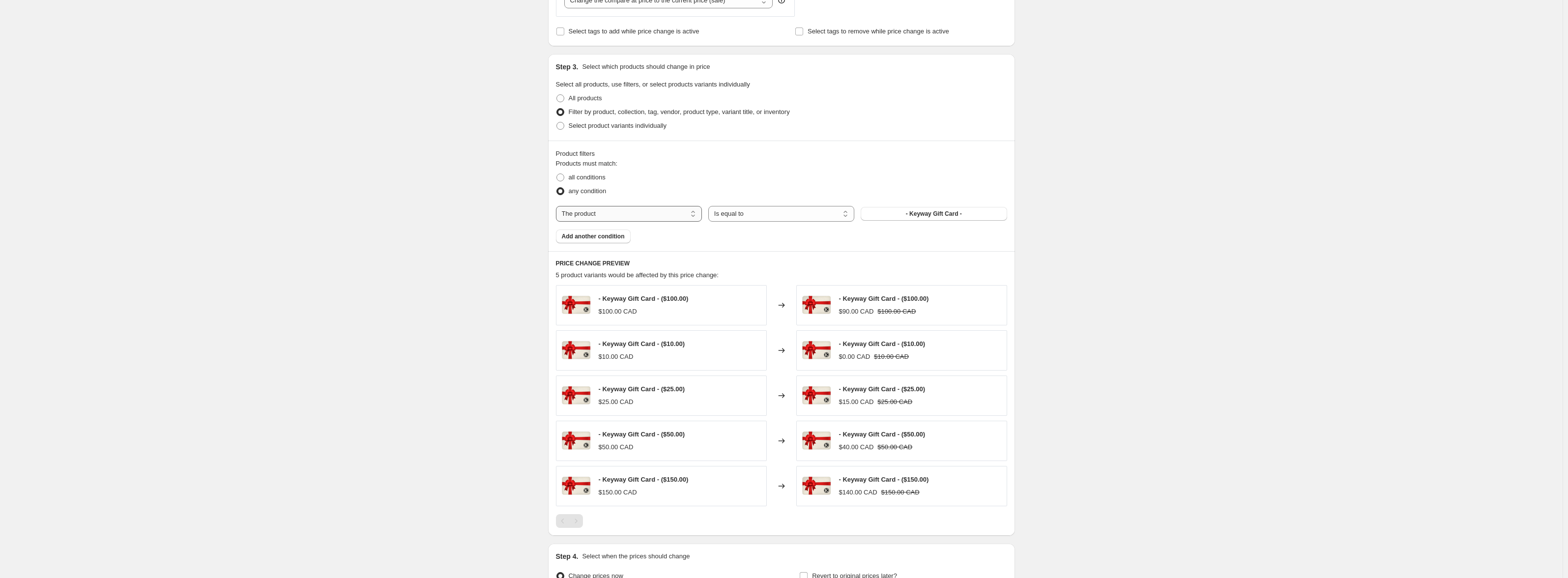
click at [651, 211] on select "The product The product's collection The product's tag The product's vendor The…" at bounding box center [628, 214] width 146 height 16
select select "product_type"
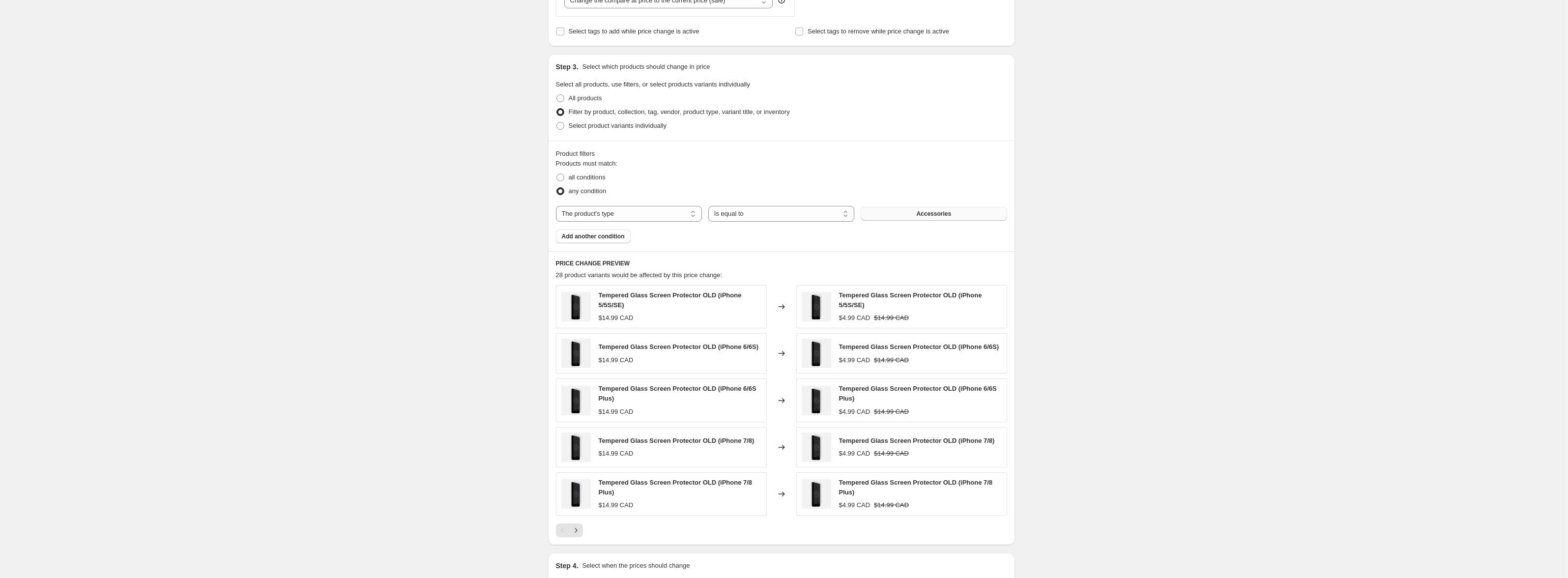
click at [947, 214] on span "Accessories" at bounding box center [934, 214] width 35 height 8
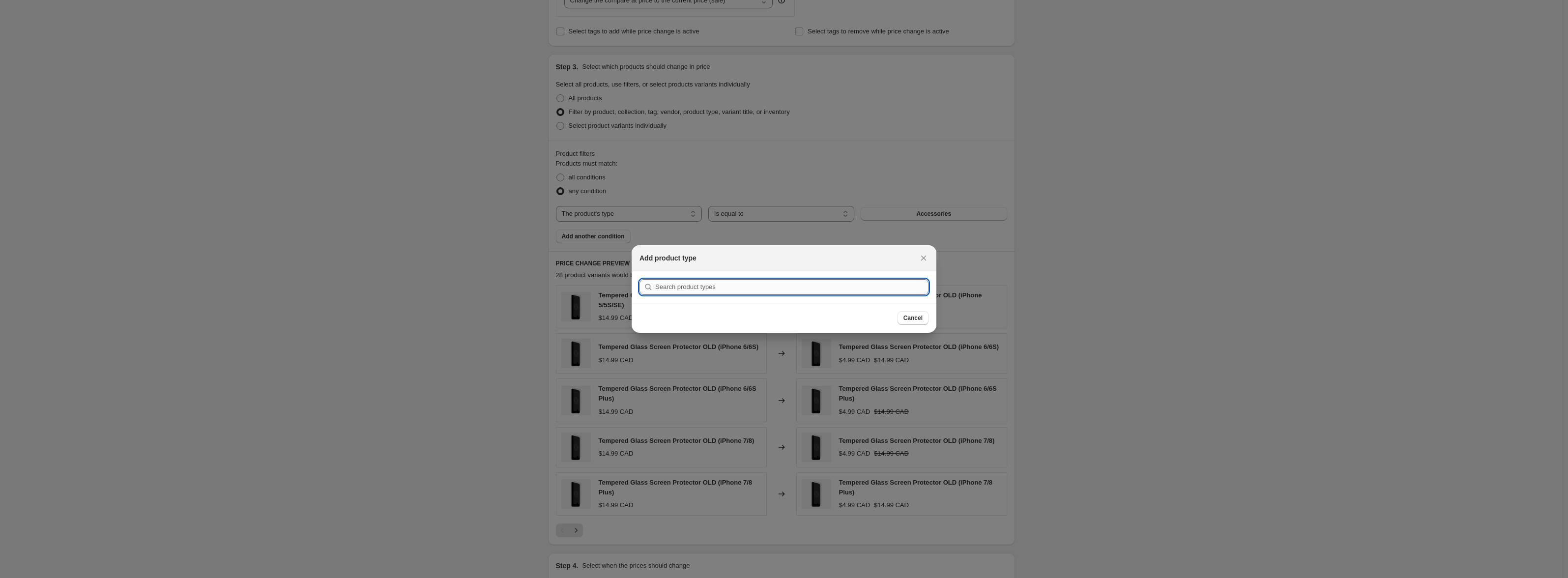
click at [706, 283] on input ":r8h:" at bounding box center [792, 287] width 274 height 16
type input "p"
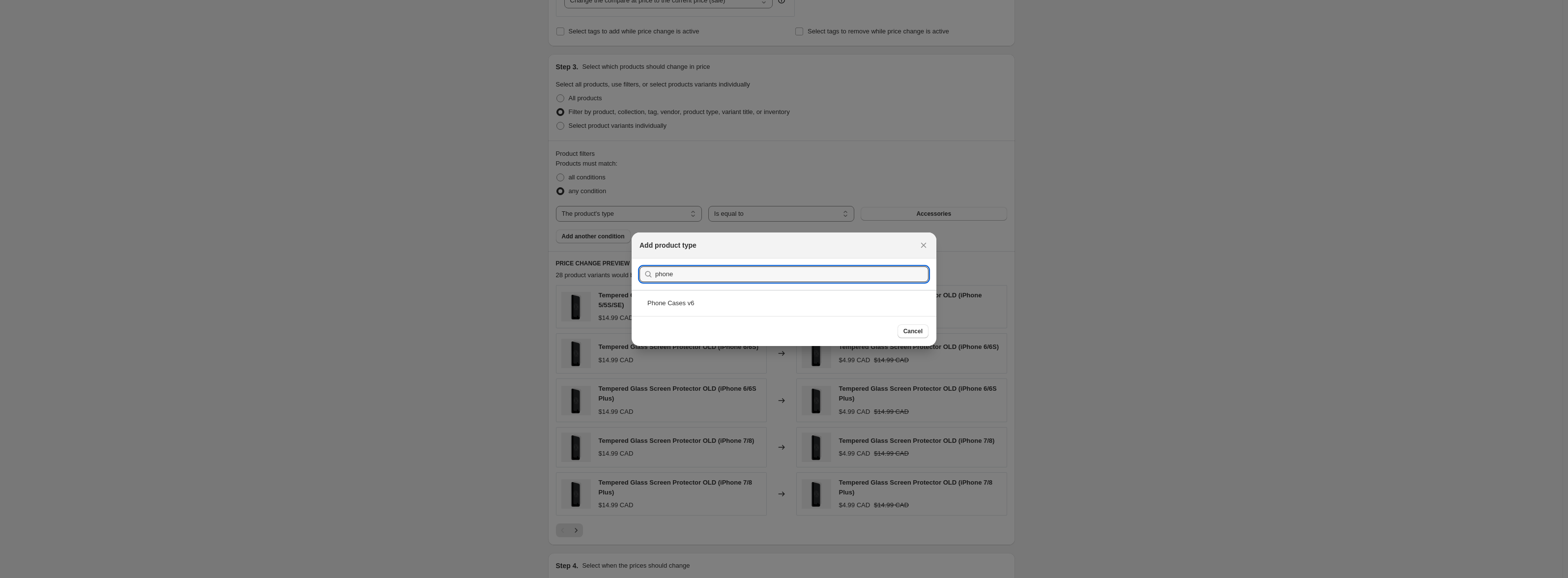
type input "phone"
click at [674, 294] on div "Phone Cases v6" at bounding box center [783, 303] width 305 height 26
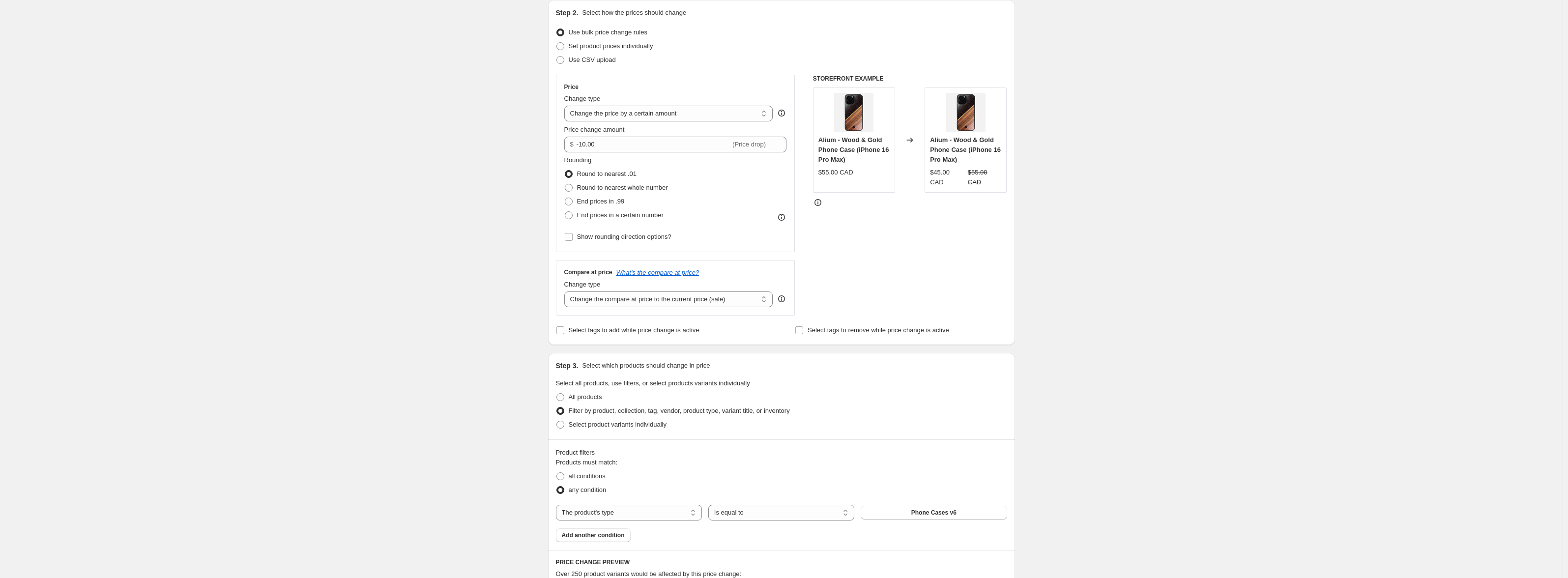
scroll to position [61, 0]
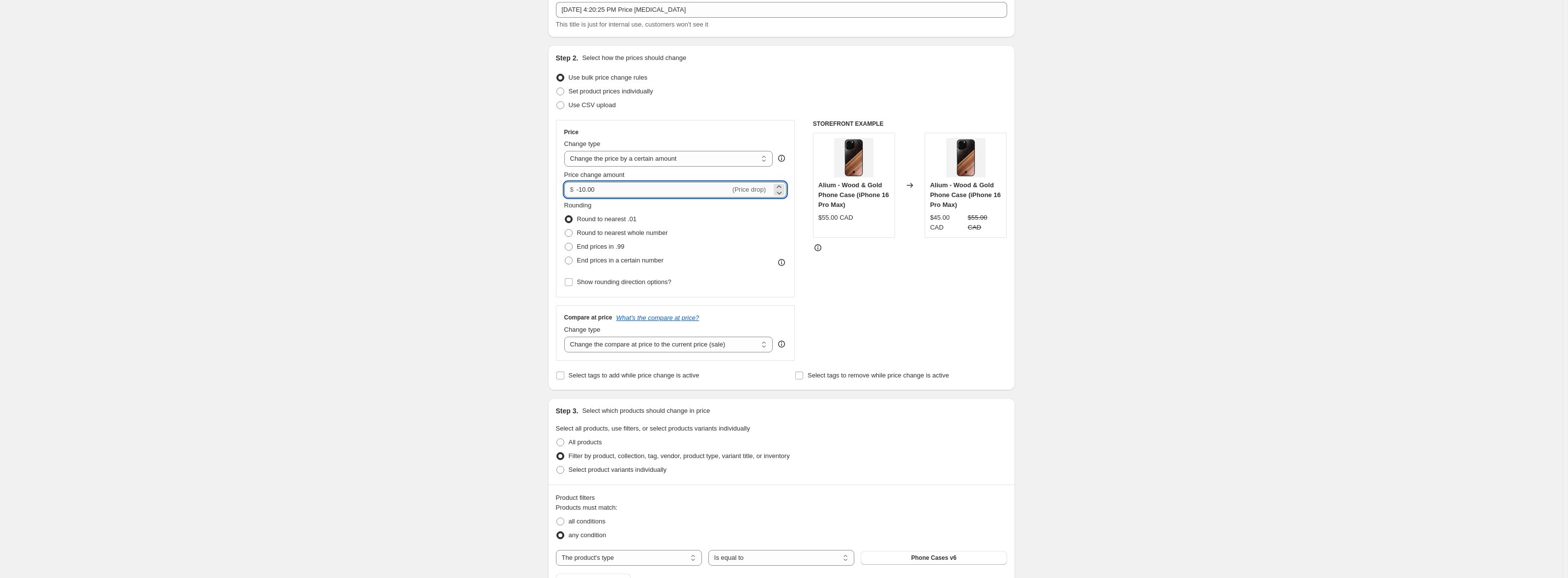
click at [586, 192] on input "-10.00" at bounding box center [653, 190] width 154 height 16
type input "-15.00"
click at [1131, 134] on div "Create new price [MEDICAL_DATA]. This page is ready Create new price [MEDICAL_D…" at bounding box center [781, 486] width 1563 height 1096
click at [619, 245] on span "End prices in .99" at bounding box center [601, 247] width 48 height 7
click at [565, 243] on input "End prices in .99" at bounding box center [565, 243] width 1 height 1
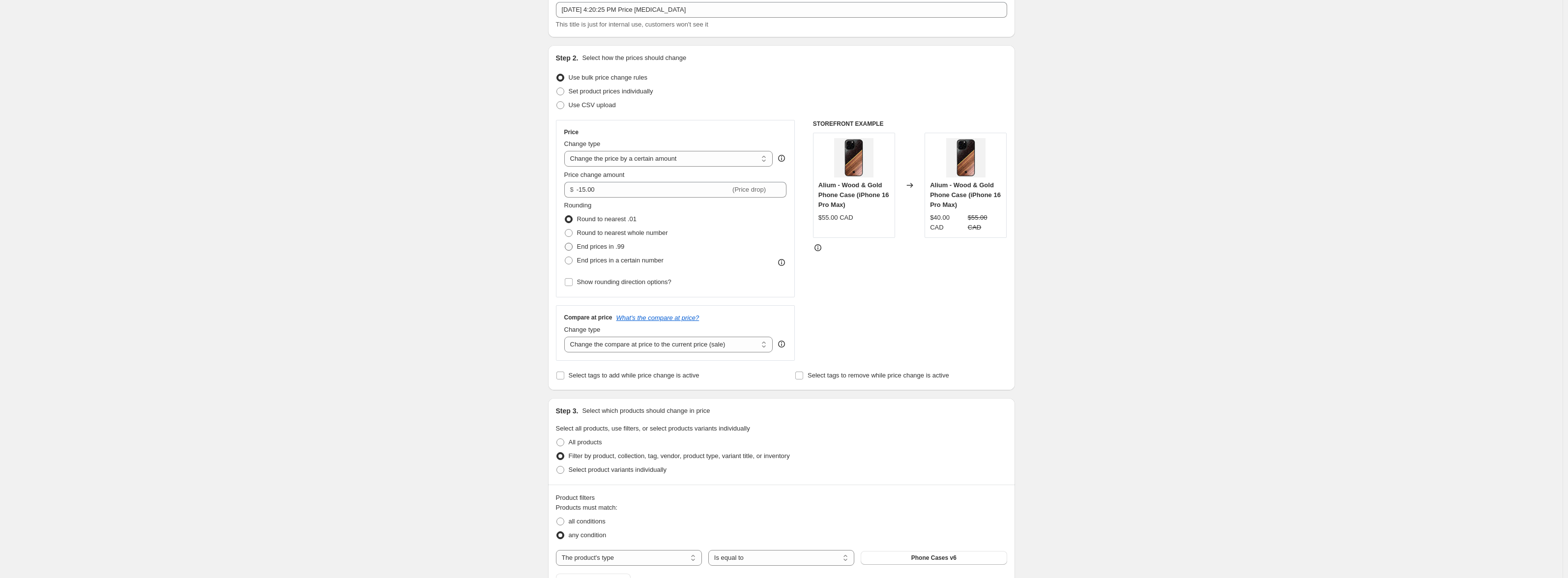
radio input "true"
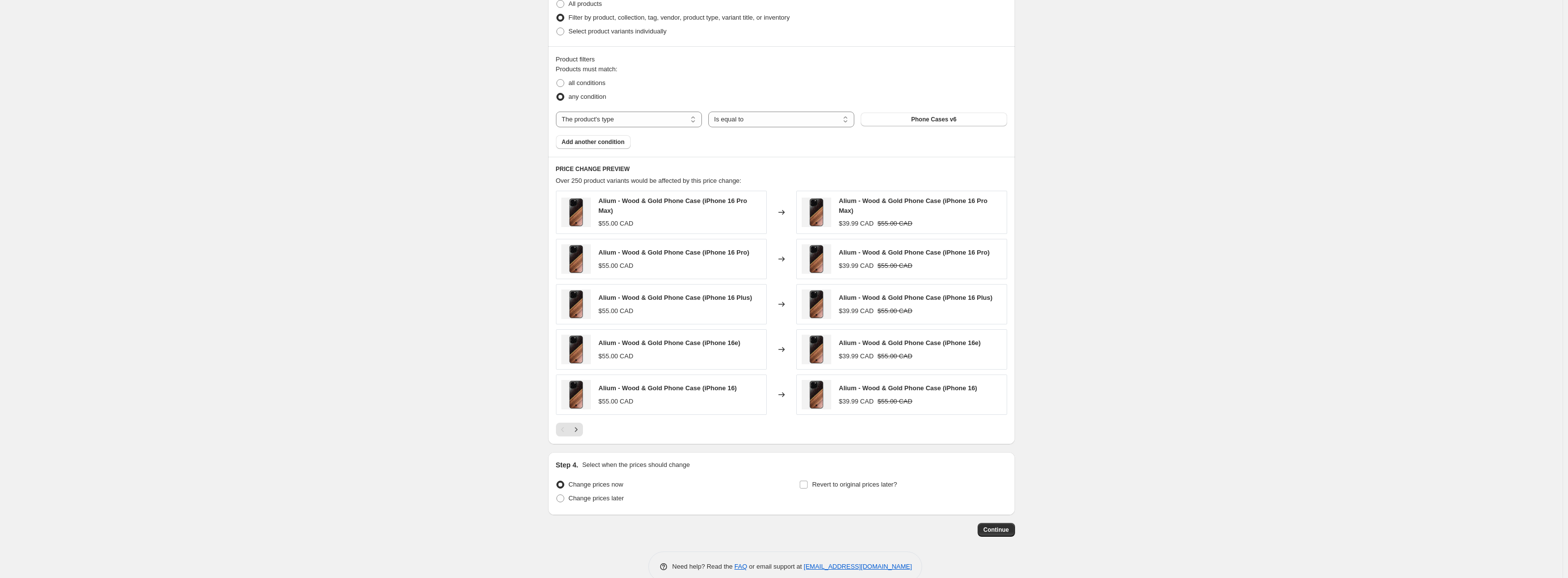
scroll to position [518, 0]
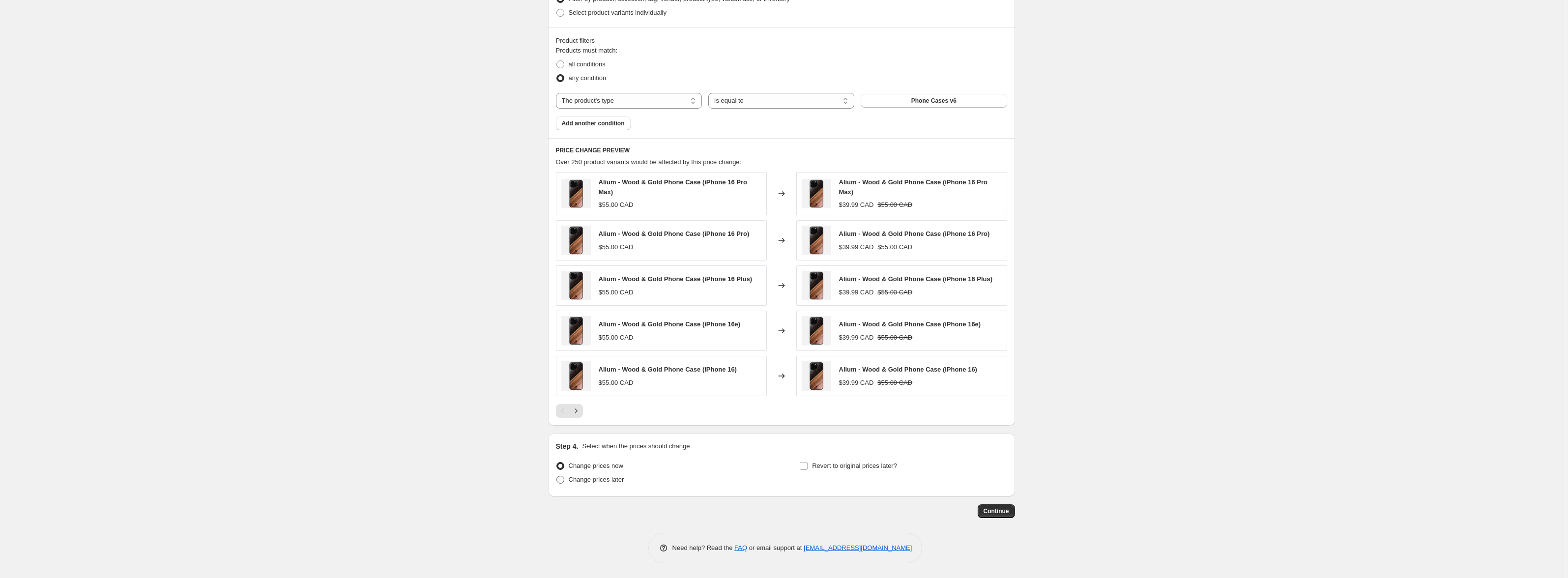
click at [620, 482] on span "Change prices later" at bounding box center [596, 479] width 56 height 7
click at [557, 476] on input "Change prices later" at bounding box center [556, 475] width 1 height 1
radio input "true"
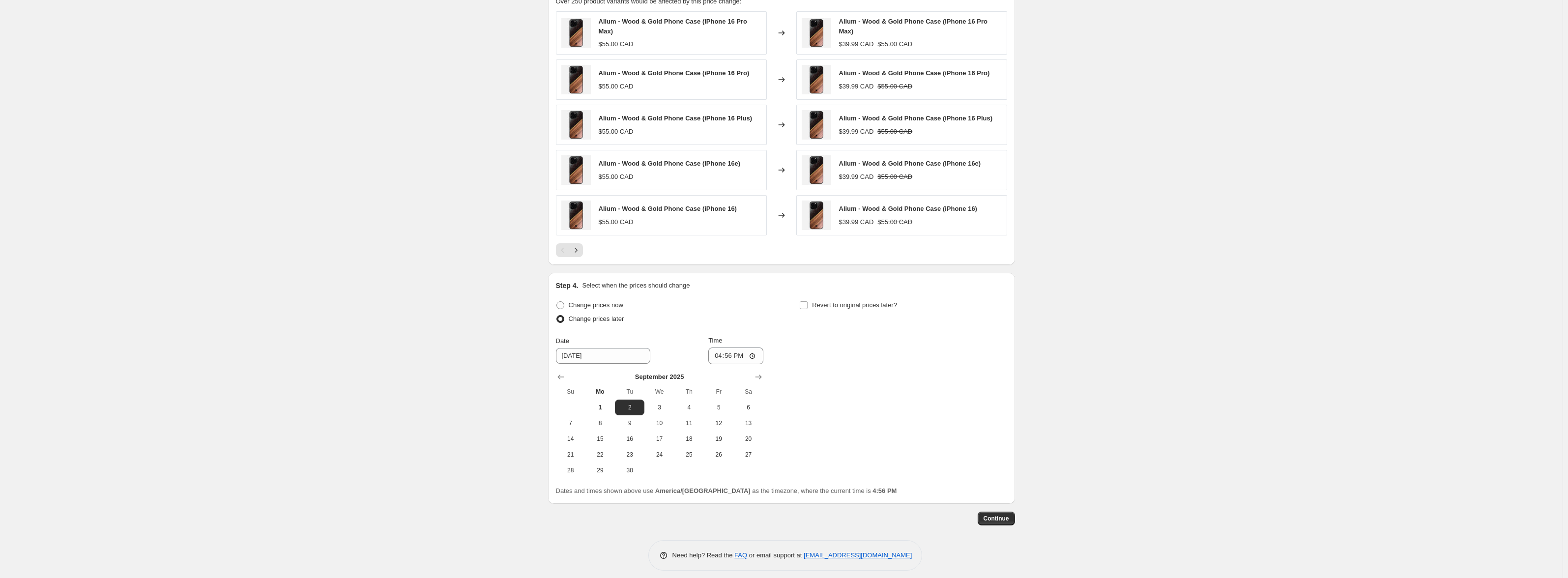
scroll to position [687, 0]
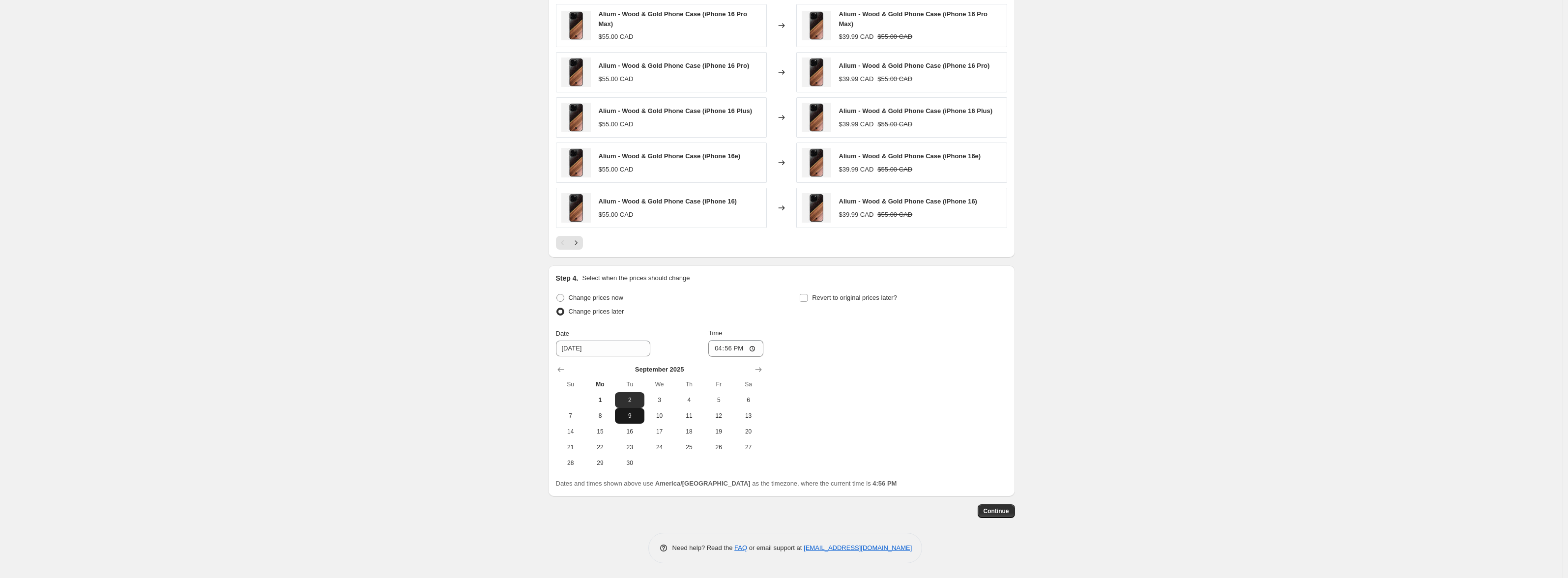
click at [633, 417] on span "9" at bounding box center [629, 416] width 21 height 8
type input "[DATE]"
click at [879, 297] on span "Revert to original prices later?" at bounding box center [854, 297] width 85 height 7
click at [808, 297] on input "Revert to original prices later?" at bounding box center [804, 297] width 8 height 8
click at [879, 297] on span "Revert to original prices later?" at bounding box center [854, 297] width 85 height 7
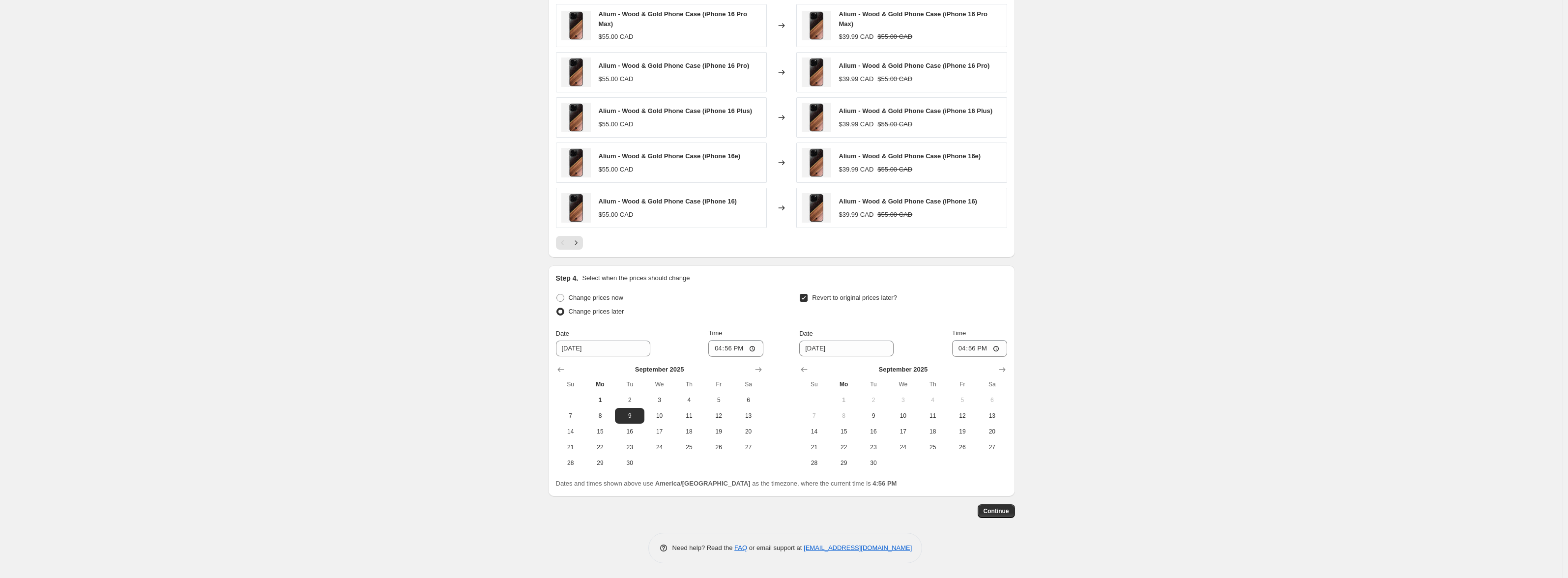
click at [808, 297] on input "Revert to original prices later?" at bounding box center [804, 297] width 8 height 8
checkbox input "false"
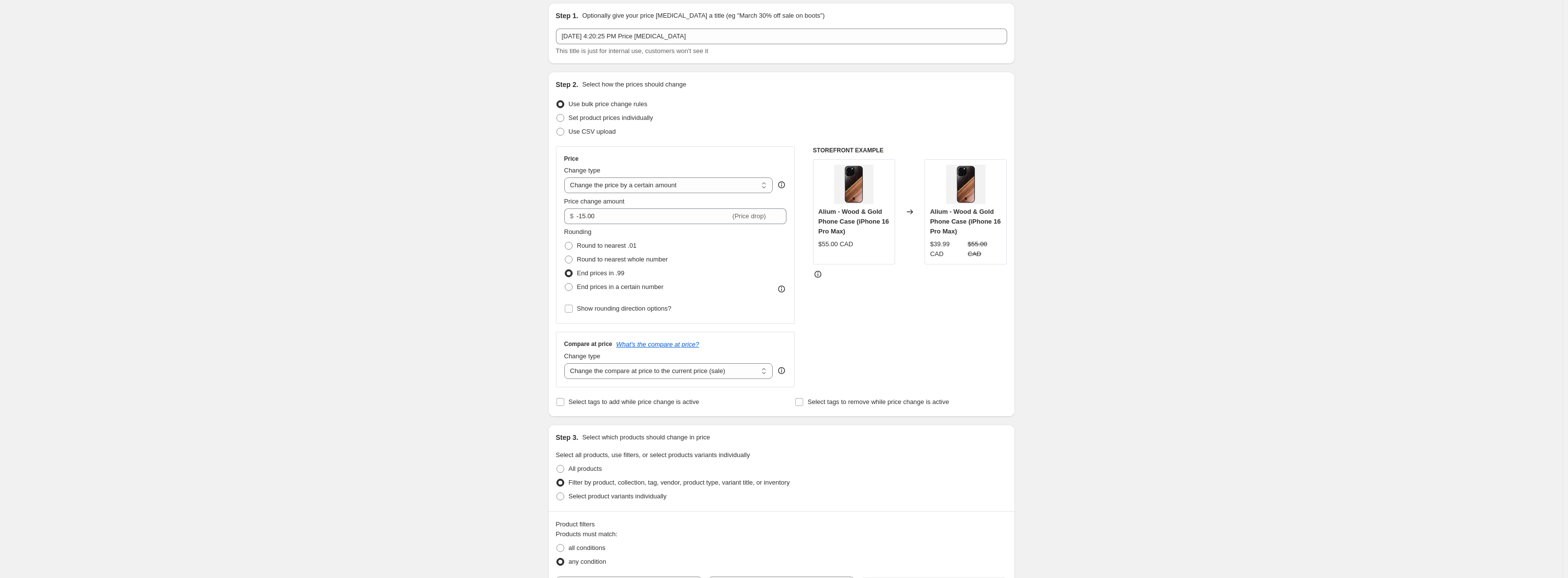
scroll to position [0, 0]
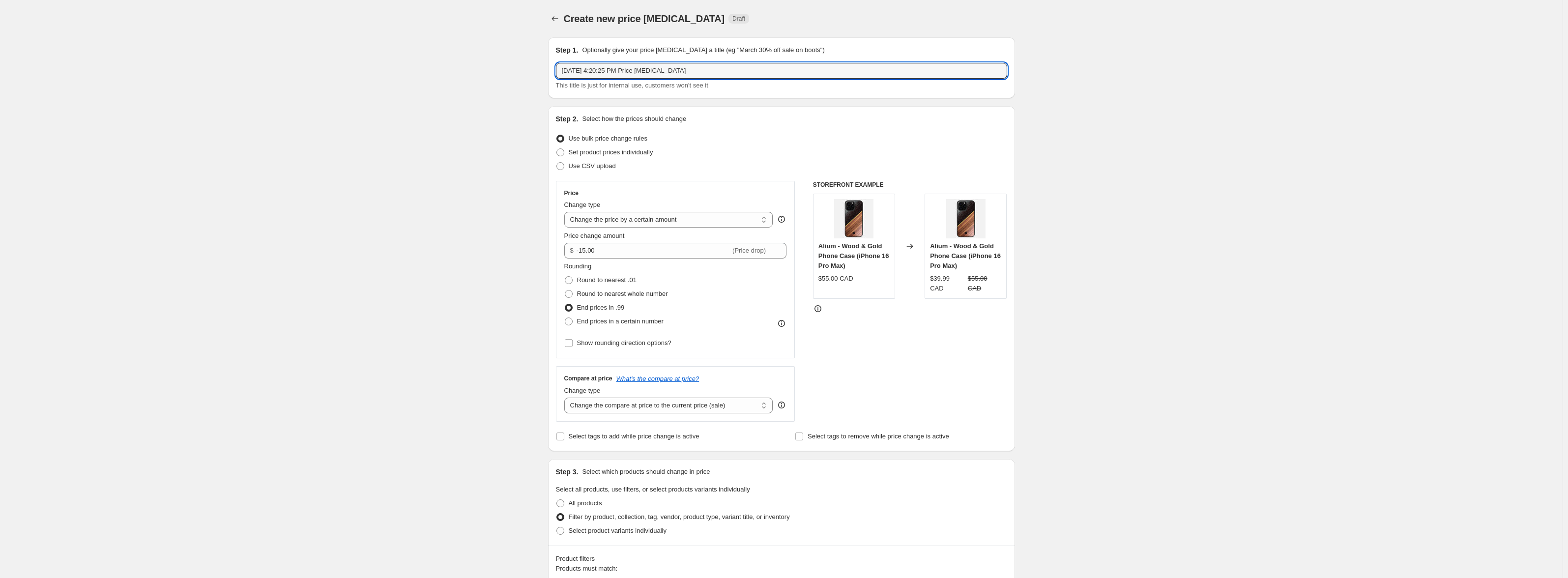
drag, startPoint x: 695, startPoint y: 70, endPoint x: 598, endPoint y: 79, distance: 97.4
click at [598, 79] on div "[DATE] 4:20:25 PM Price [MEDICAL_DATA] This title is just for internal use, cus…" at bounding box center [781, 76] width 451 height 27
click at [601, 73] on input "[DATE] 4:20:25 PM Price [MEDICAL_DATA]" at bounding box center [781, 71] width 451 height 16
drag, startPoint x: 600, startPoint y: 67, endPoint x: 697, endPoint y: 64, distance: 97.0
click at [697, 64] on input "[DATE] 4:20:25 PM Price [MEDICAL_DATA]" at bounding box center [781, 71] width 451 height 16
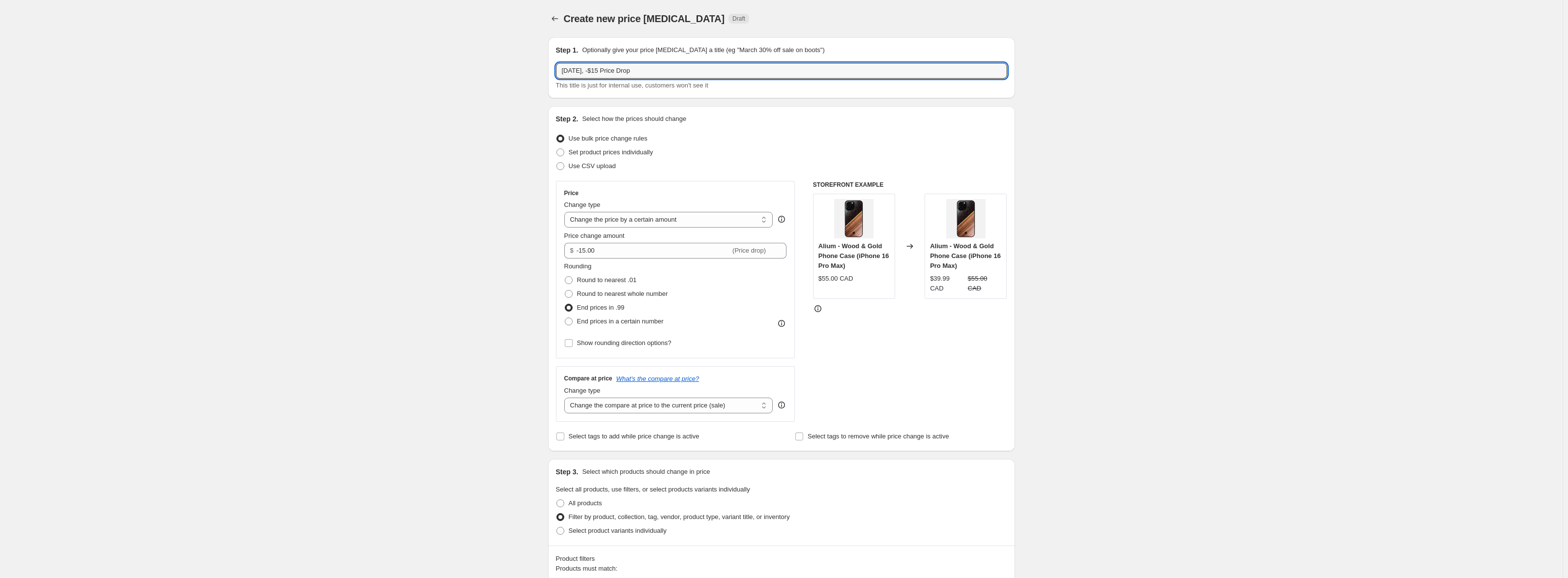
type input "[DATE], -$15 Price Drop"
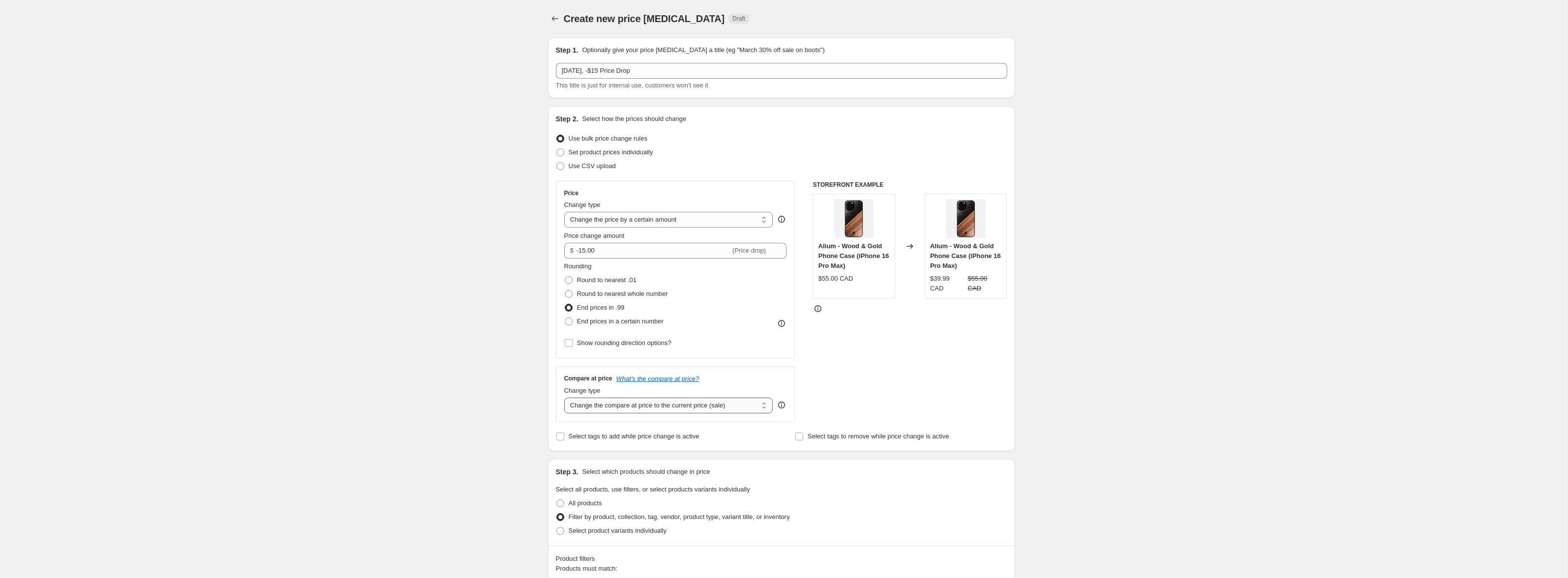
click at [769, 405] on select "Change the compare at price to the current price (sale) Change the compare at p…" at bounding box center [669, 405] width 209 height 16
select select "no_change"
click at [566, 397] on select "Change the compare at price to the current price (sale) Change the compare at p…" at bounding box center [669, 405] width 209 height 16
click at [630, 294] on span "Round to nearest whole number" at bounding box center [622, 294] width 91 height 7
click at [565, 291] on input "Round to nearest whole number" at bounding box center [565, 290] width 1 height 1
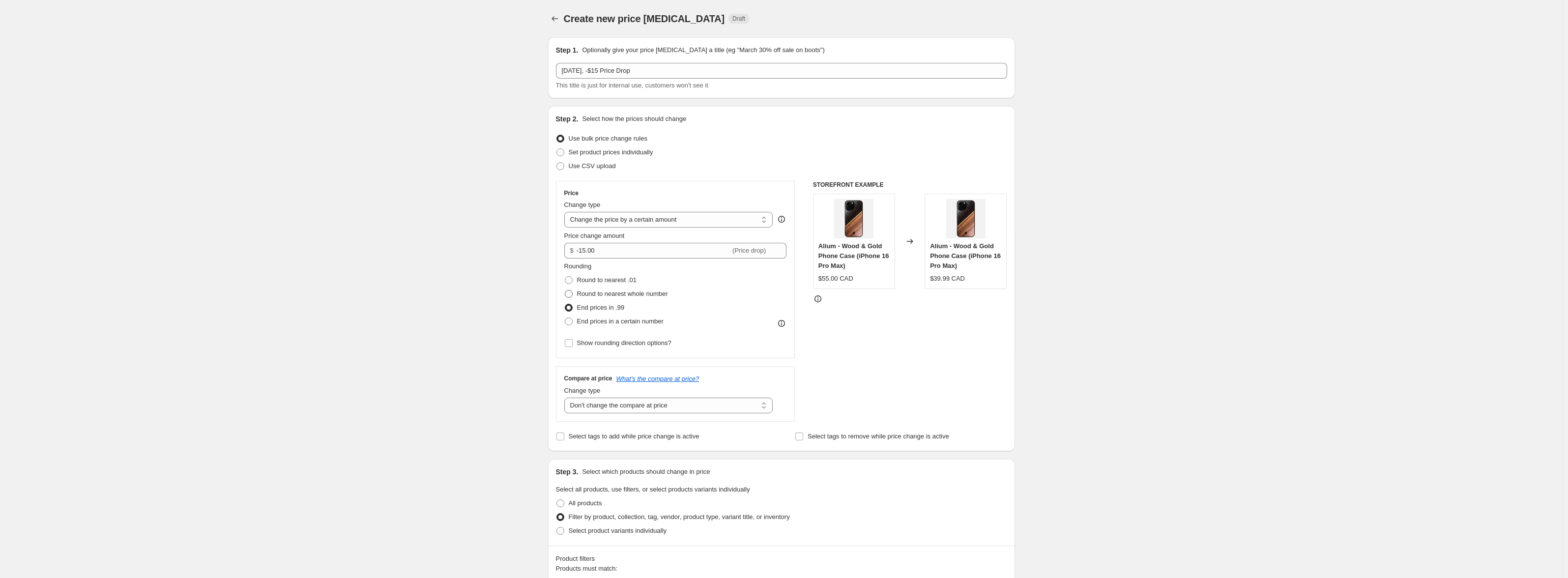
radio input "true"
click at [624, 308] on span "End prices in .99" at bounding box center [601, 307] width 48 height 7
click at [565, 304] on input "End prices in .99" at bounding box center [565, 303] width 1 height 1
radio input "true"
click at [619, 276] on span "Round to nearest .01" at bounding box center [606, 280] width 59 height 7
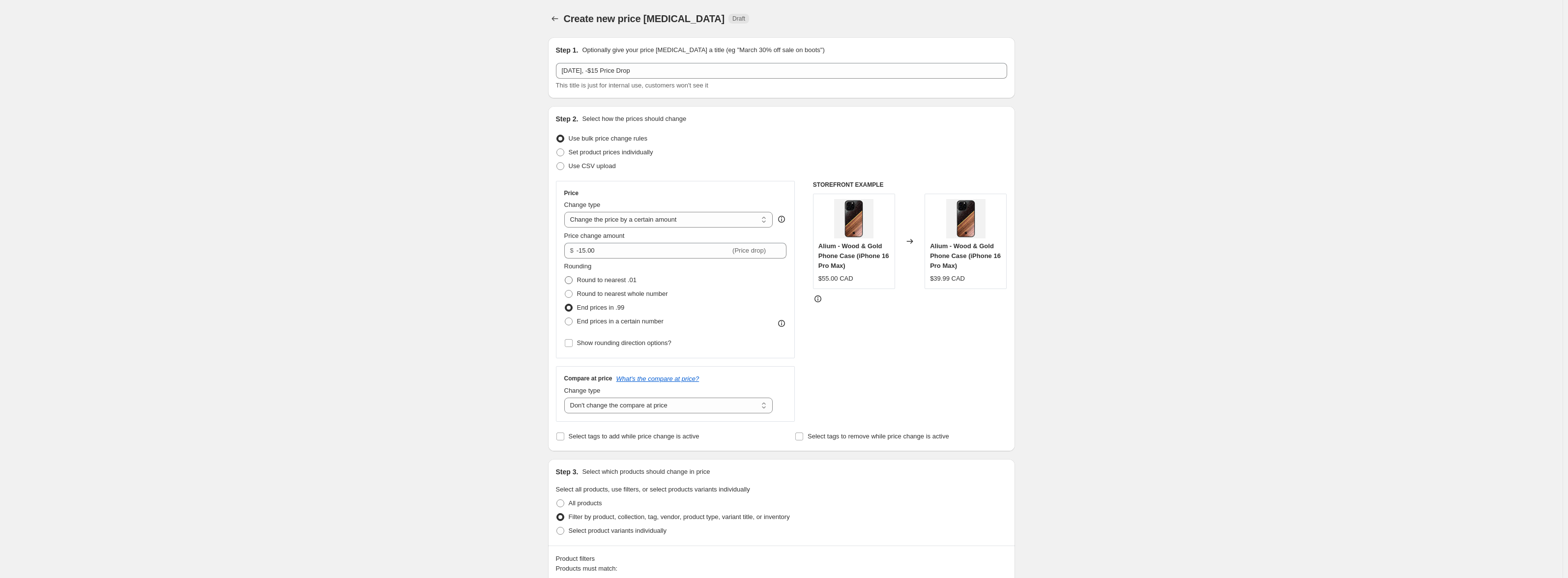
click at [565, 276] on input "Round to nearest .01" at bounding box center [565, 276] width 1 height 1
radio input "true"
click at [608, 307] on span "End prices in .99" at bounding box center [601, 307] width 48 height 7
click at [565, 304] on input "End prices in .99" at bounding box center [565, 303] width 1 height 1
radio input "true"
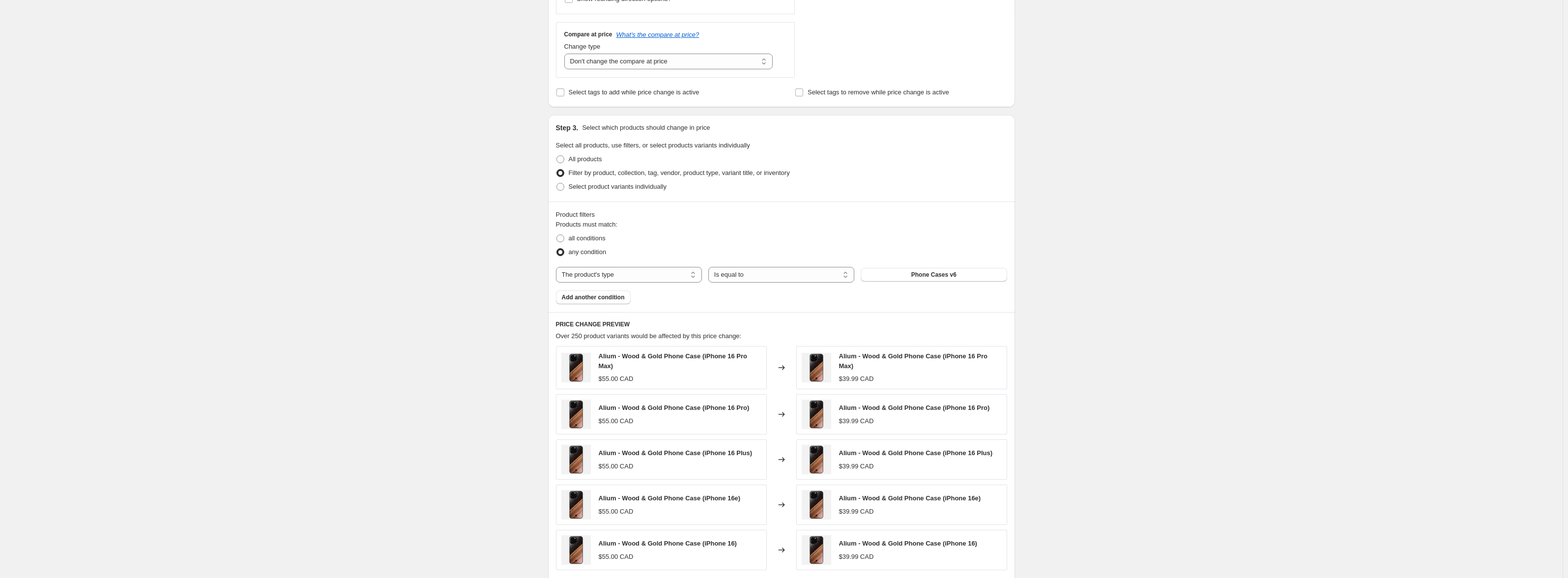
scroll to position [687, 0]
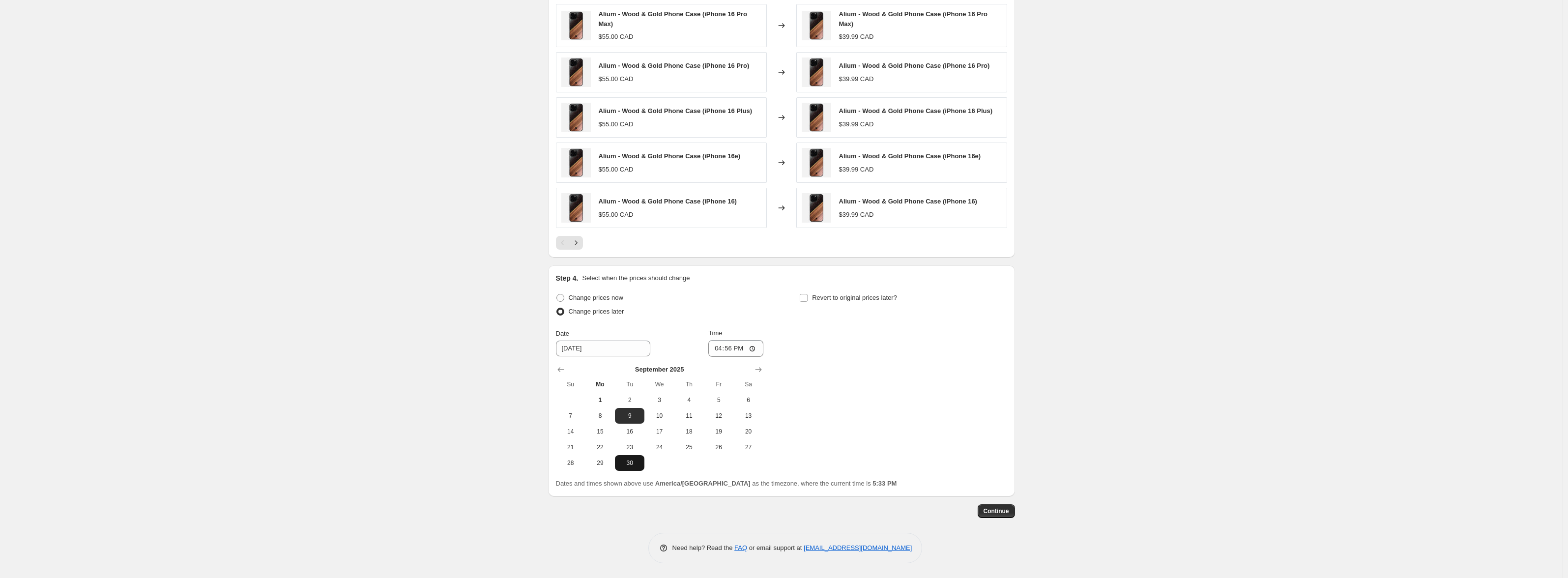
click at [634, 461] on span "30" at bounding box center [629, 463] width 21 height 8
type input "[DATE]"
click at [1002, 512] on span "Continue" at bounding box center [996, 511] width 26 height 8
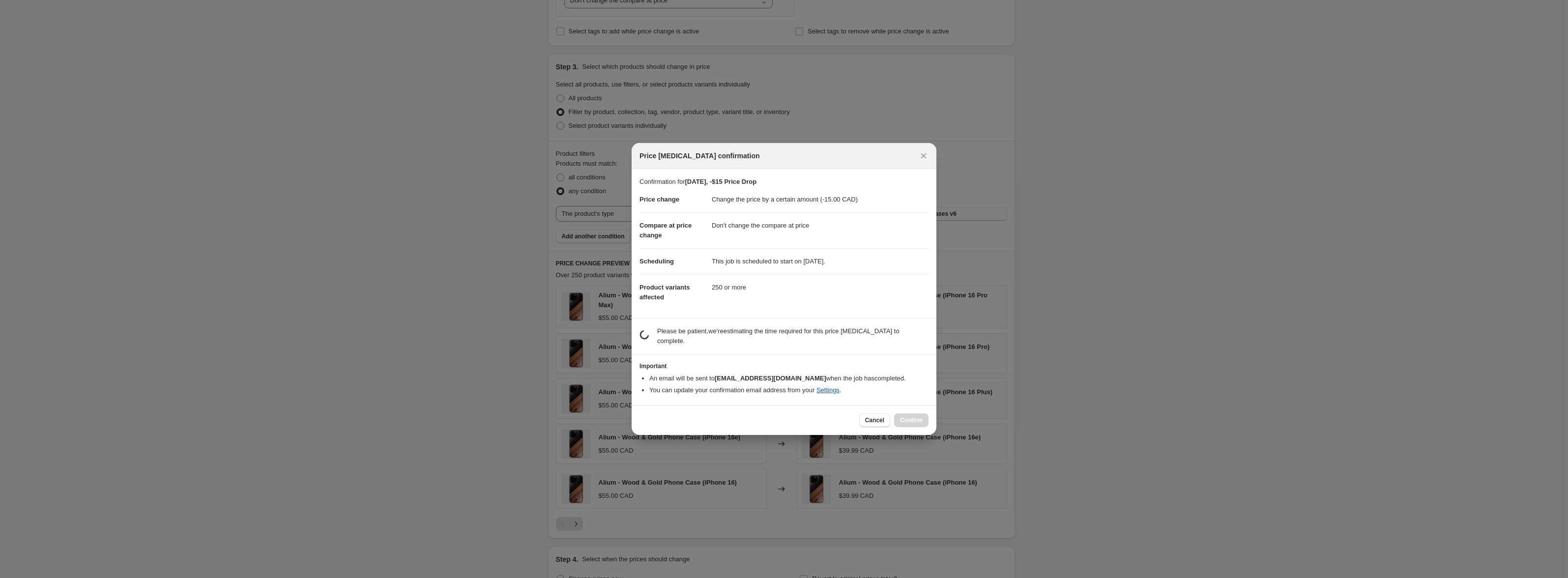
scroll to position [0, 0]
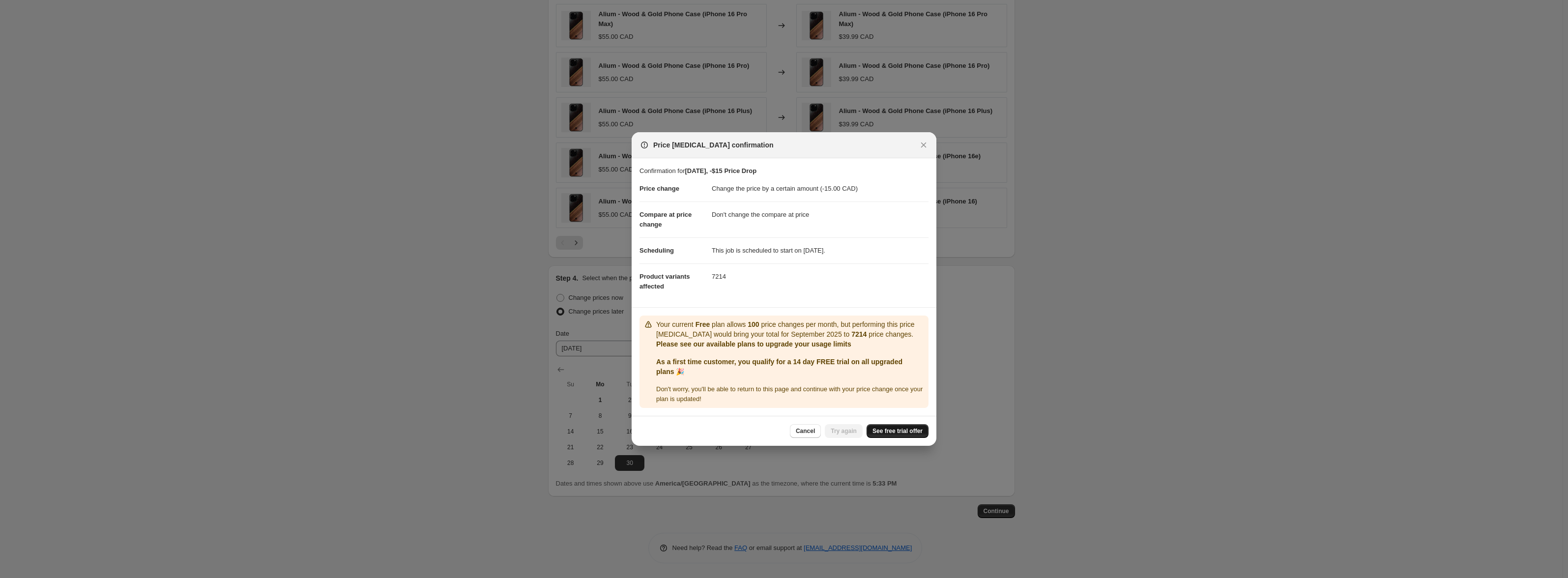
click at [898, 432] on span "See free trial offer" at bounding box center [898, 431] width 50 height 8
click at [814, 428] on span "Cancel" at bounding box center [805, 431] width 19 height 8
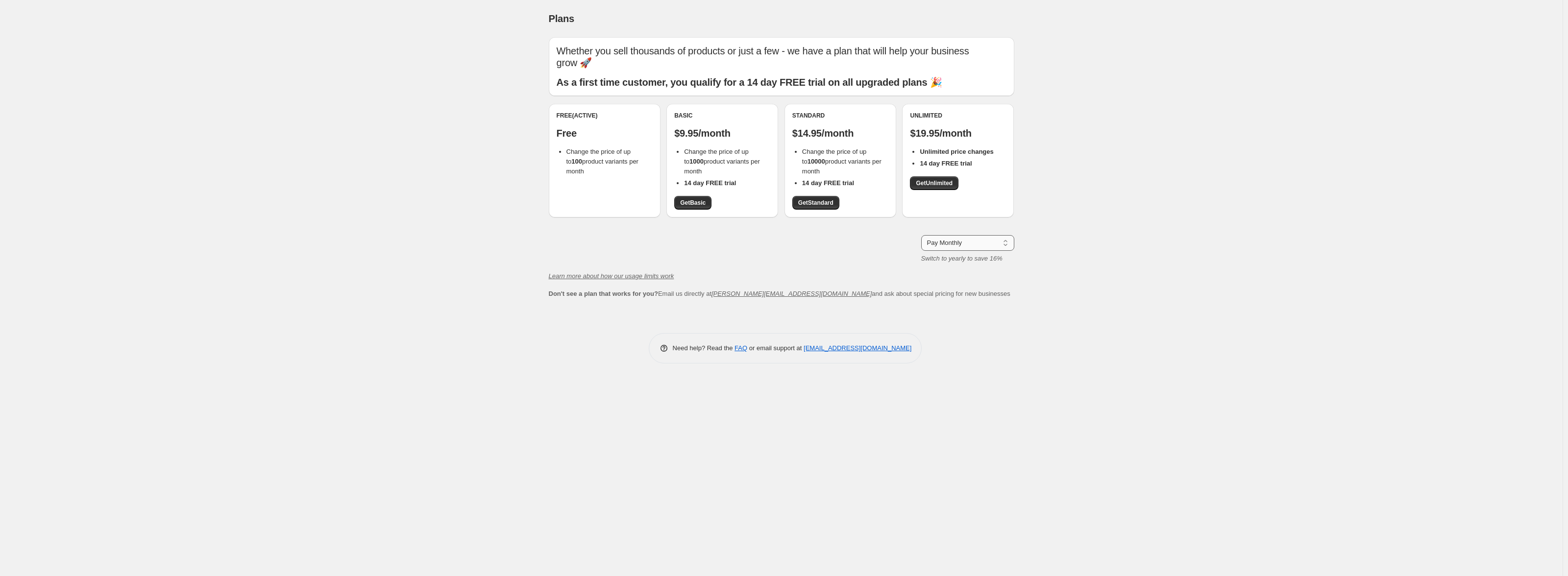
click at [999, 248] on select "Pay Monthly Pay Yearly (Save 16%)" at bounding box center [967, 243] width 93 height 16
click at [921, 235] on select "Pay Monthly Pay Yearly (Save 16%)" at bounding box center [967, 243] width 93 height 16
click at [983, 243] on select "Pay Monthly Pay Yearly (Save 16%)" at bounding box center [967, 243] width 93 height 16
select select "month"
click at [921, 235] on select "Pay Monthly Pay Yearly (Save 16%)" at bounding box center [967, 243] width 93 height 16
